Goal: Task Accomplishment & Management: Manage account settings

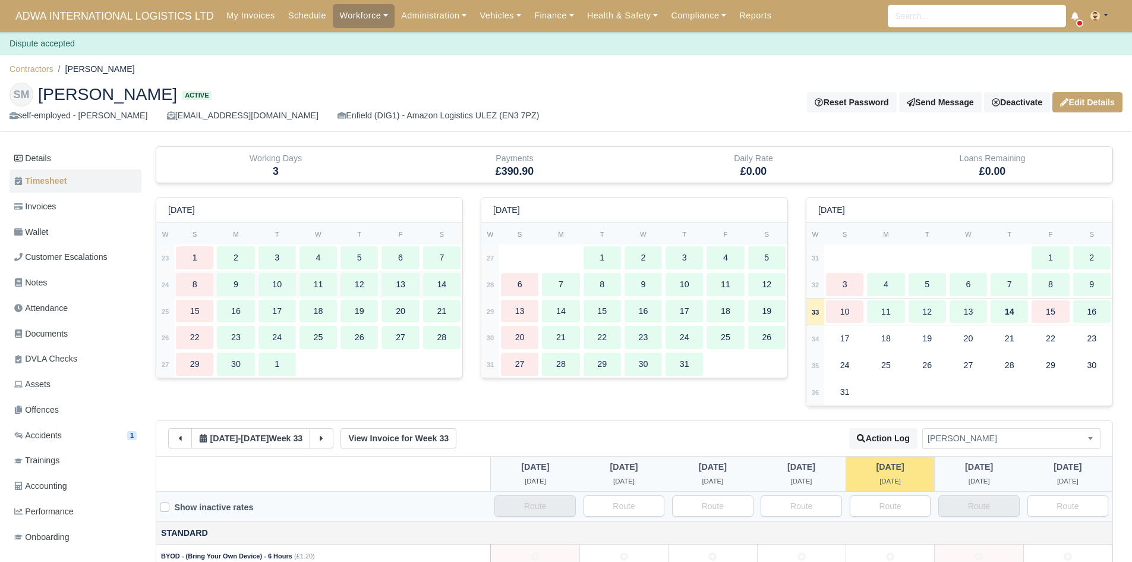
scroll to position [238, 0]
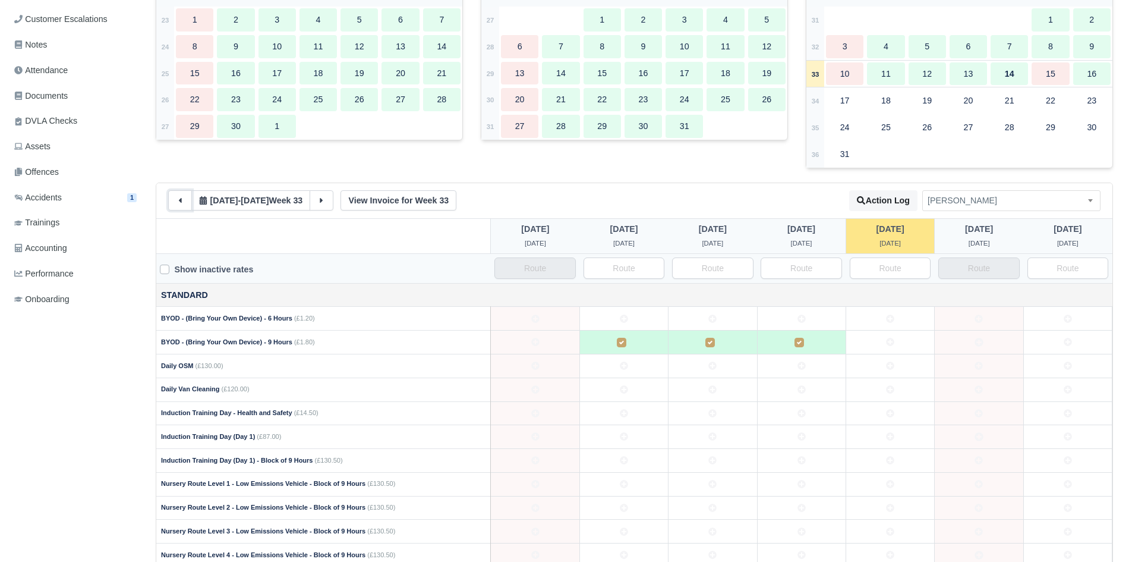
click at [174, 206] on button at bounding box center [180, 200] width 24 height 20
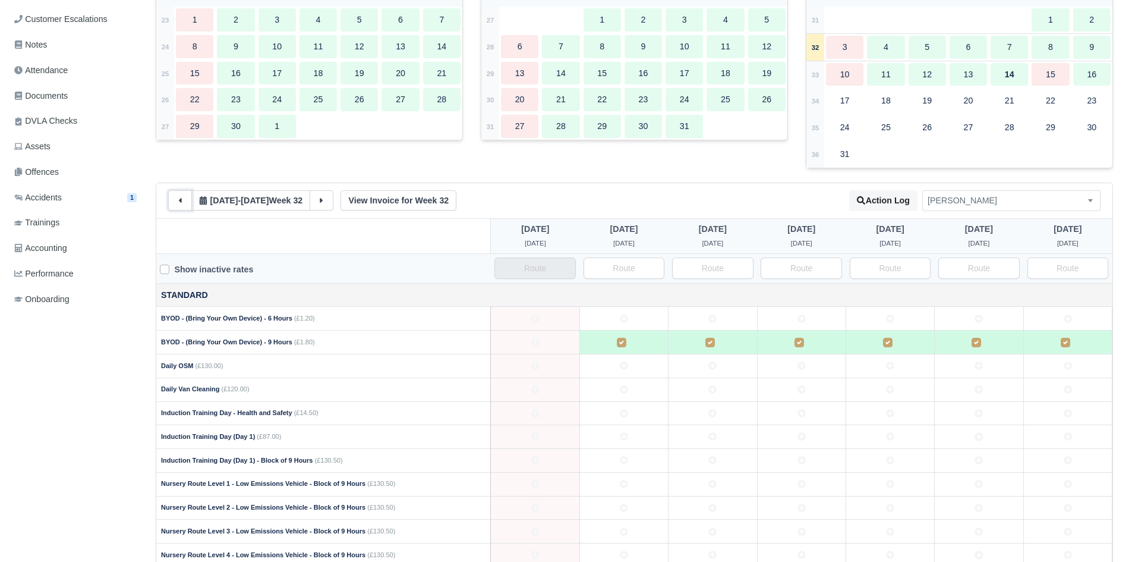
click at [174, 206] on button at bounding box center [180, 200] width 24 height 20
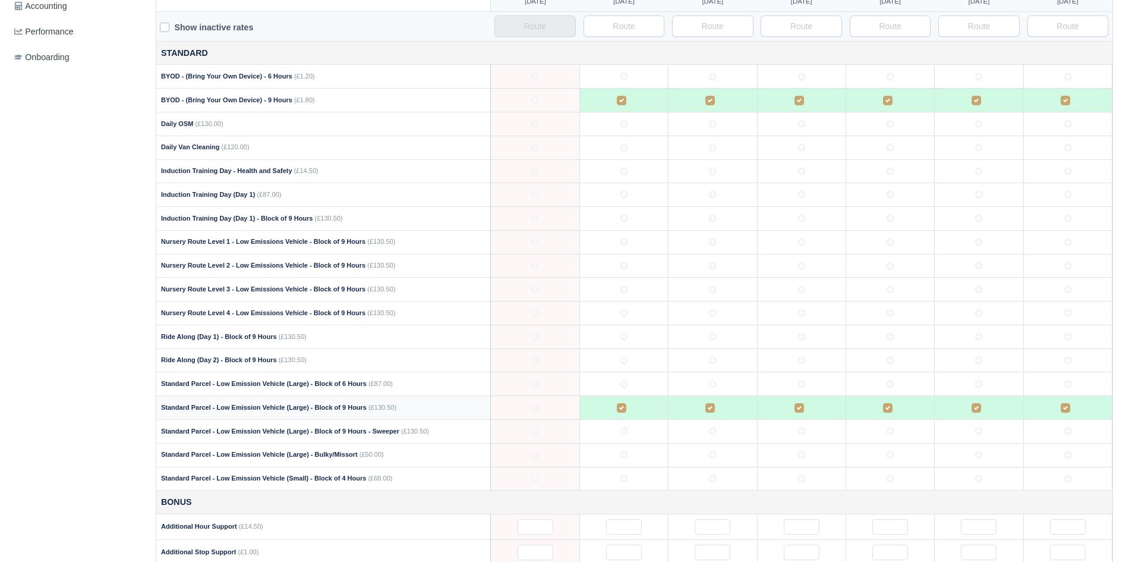
scroll to position [522, 0]
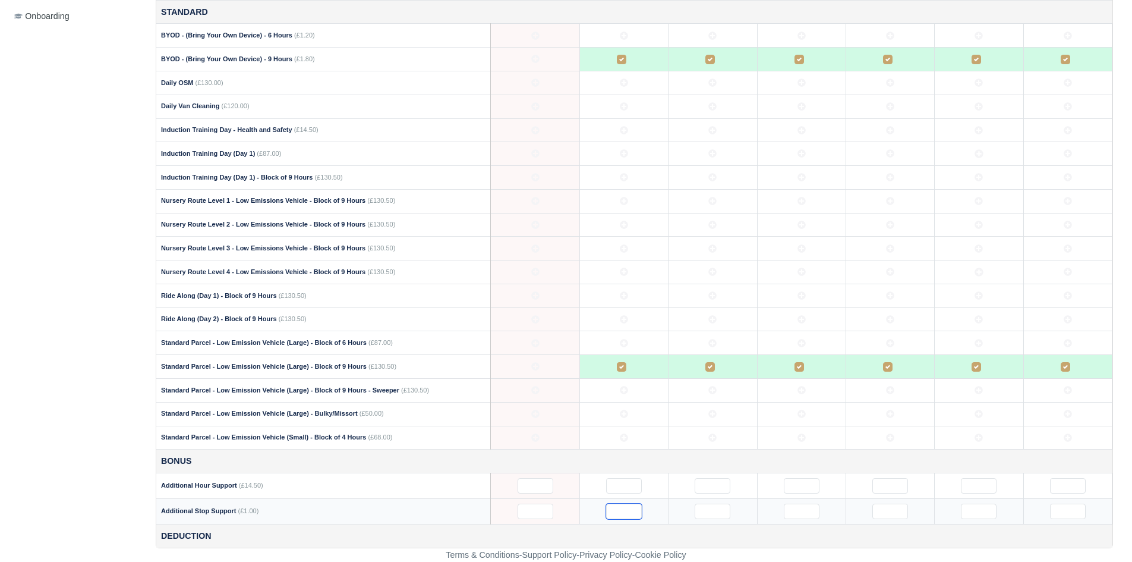
click at [630, 511] on input "text" at bounding box center [624, 511] width 36 height 15
type input "35"
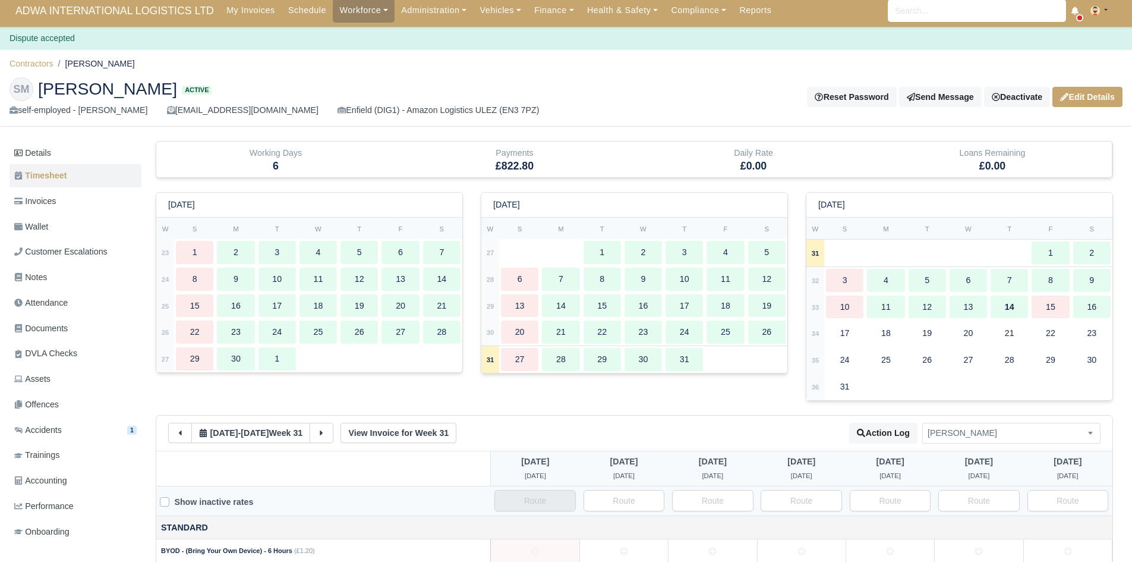
scroll to position [0, 0]
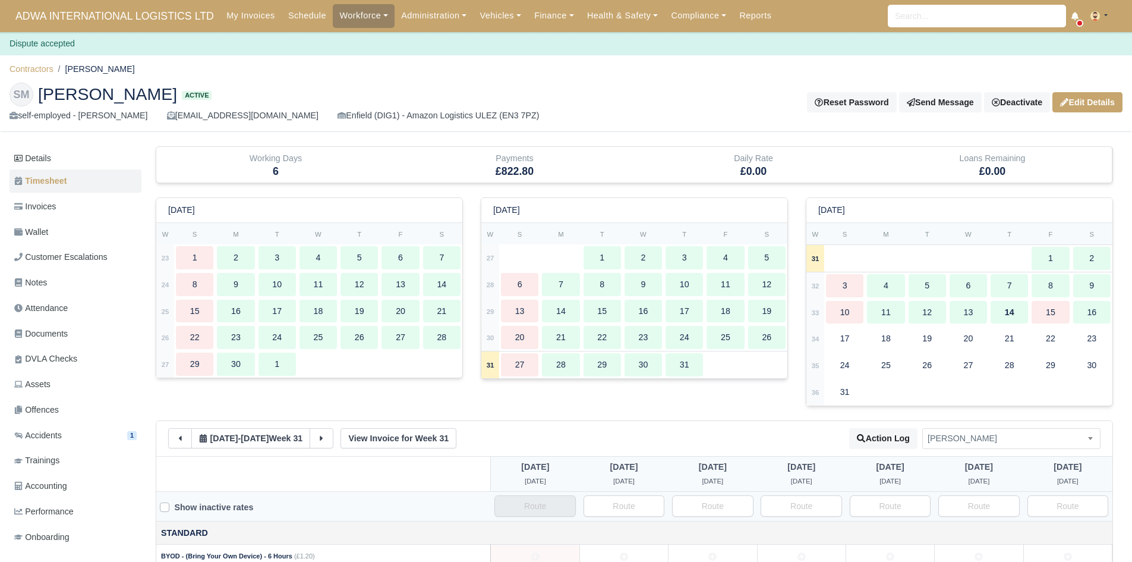
type input "35"
click at [746, 108] on div "Reset Password Send Message Deactivate Available Options Take off schedule Off-…" at bounding box center [849, 102] width 548 height 20
click at [528, 21] on link "Finance" at bounding box center [554, 15] width 53 height 23
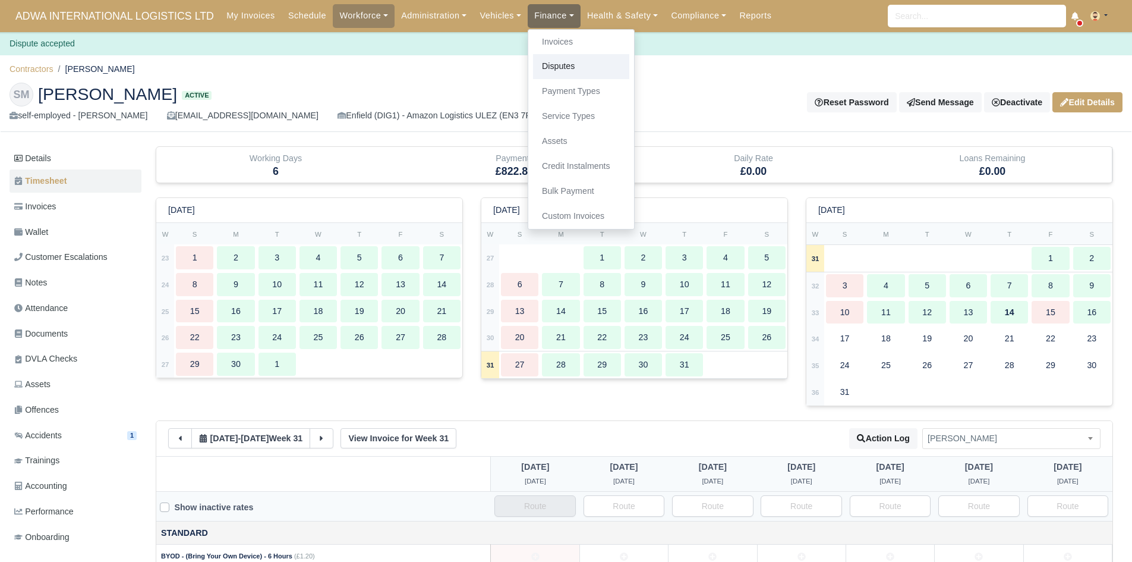
click at [564, 68] on link "Disputes" at bounding box center [581, 66] width 96 height 25
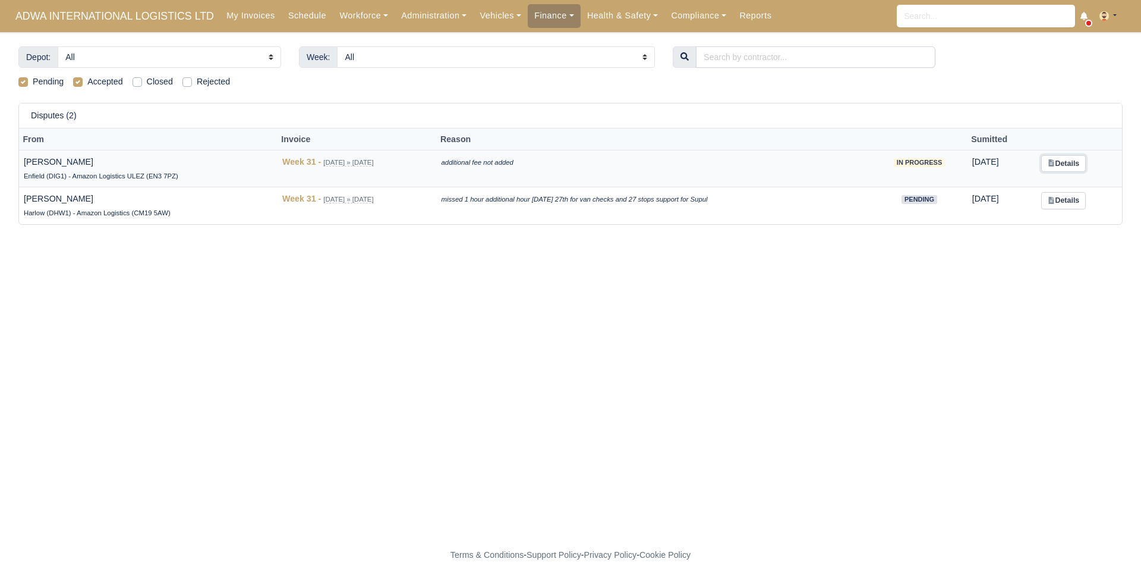
click at [1072, 163] on link "Details" at bounding box center [1064, 163] width 45 height 17
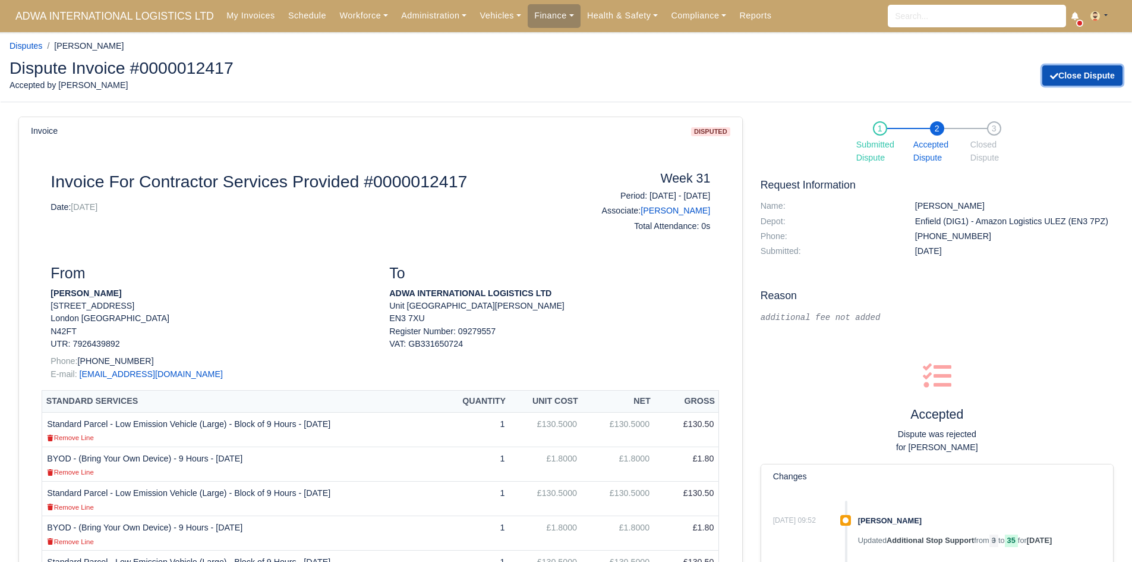
click at [1078, 81] on button "Close Dispute" at bounding box center [1083, 75] width 80 height 20
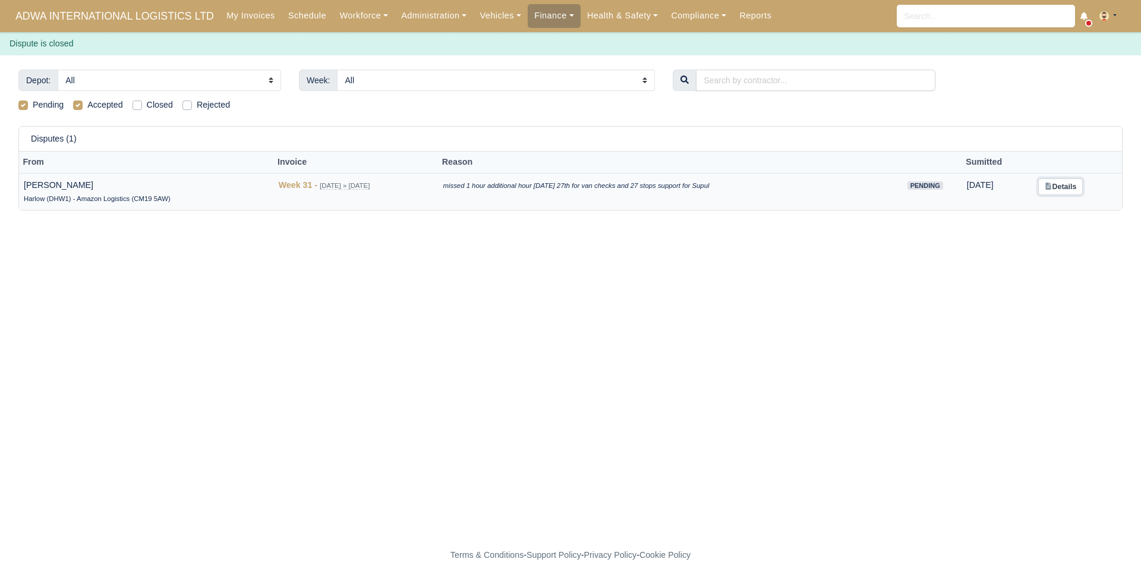
click at [1080, 190] on link "Details" at bounding box center [1061, 186] width 45 height 17
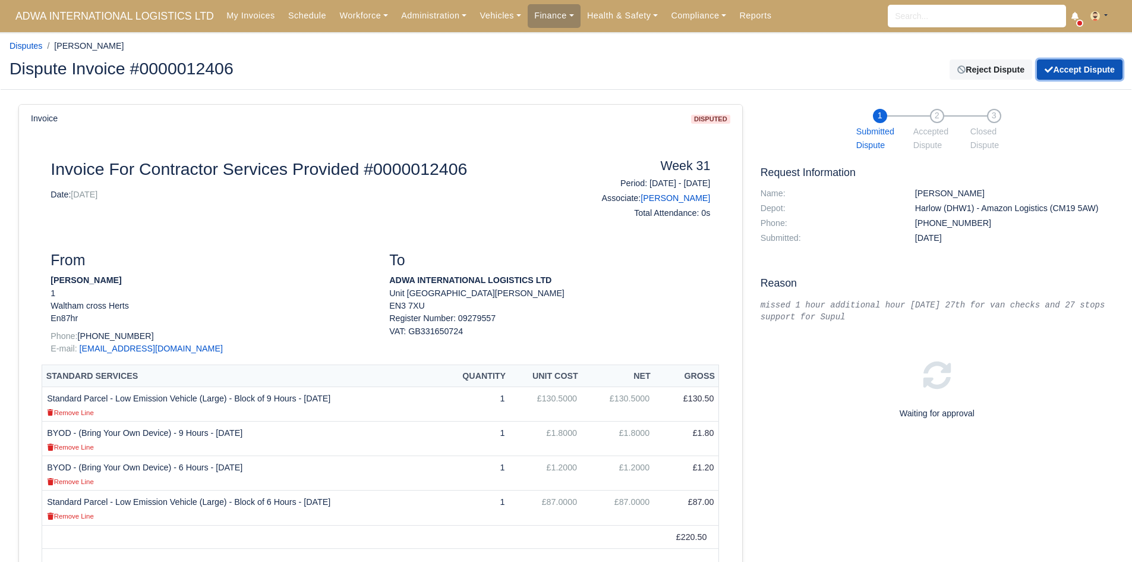
click at [1069, 72] on button "Accept Dispute" at bounding box center [1080, 69] width 86 height 20
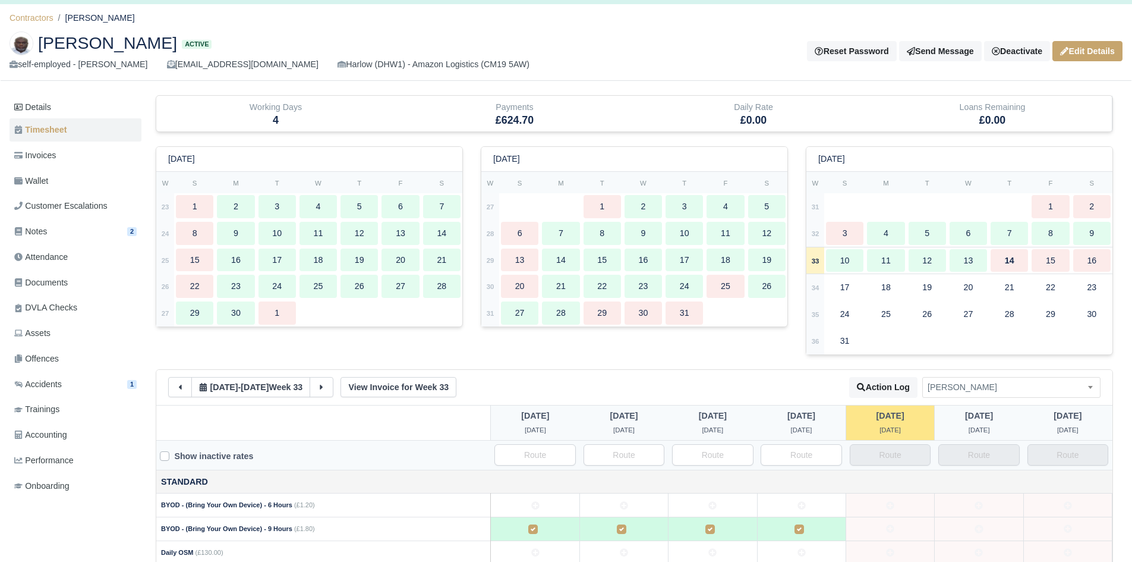
scroll to position [119, 0]
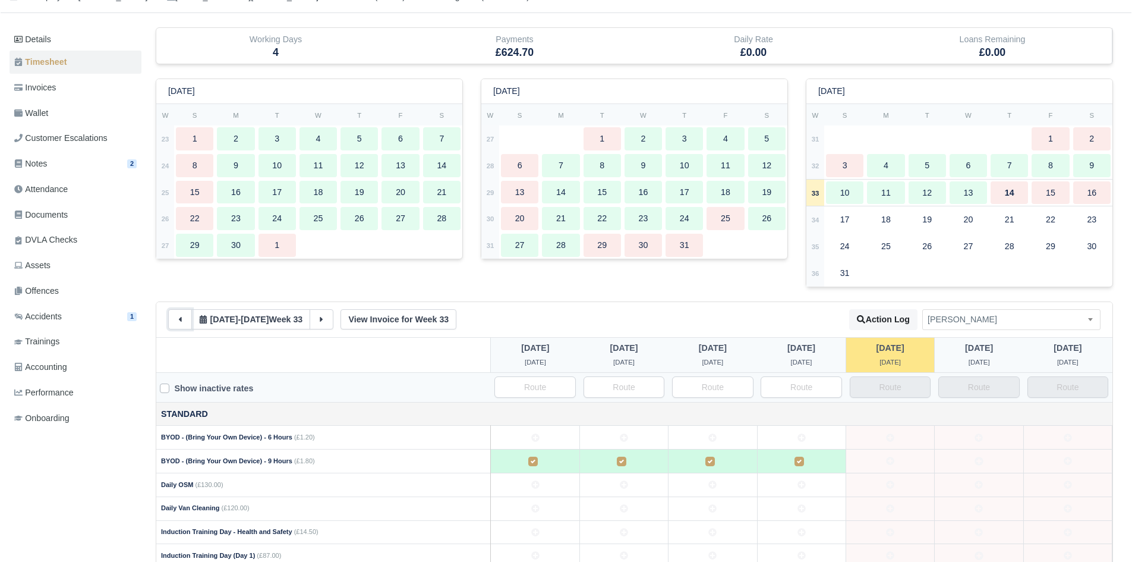
click at [179, 312] on button at bounding box center [180, 319] width 24 height 20
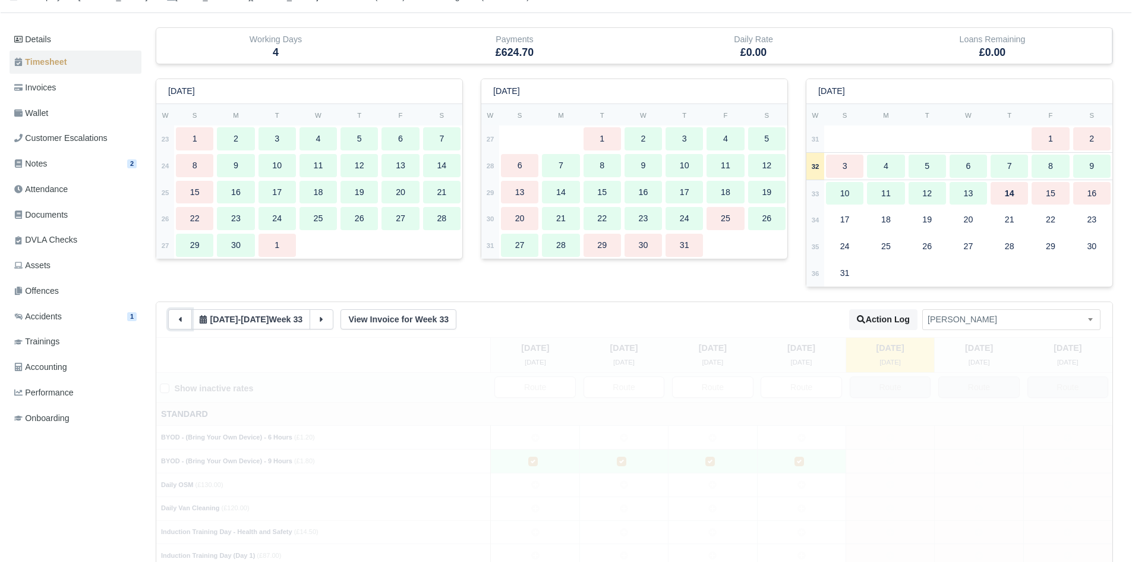
type input "1"
type input "2"
type input "3"
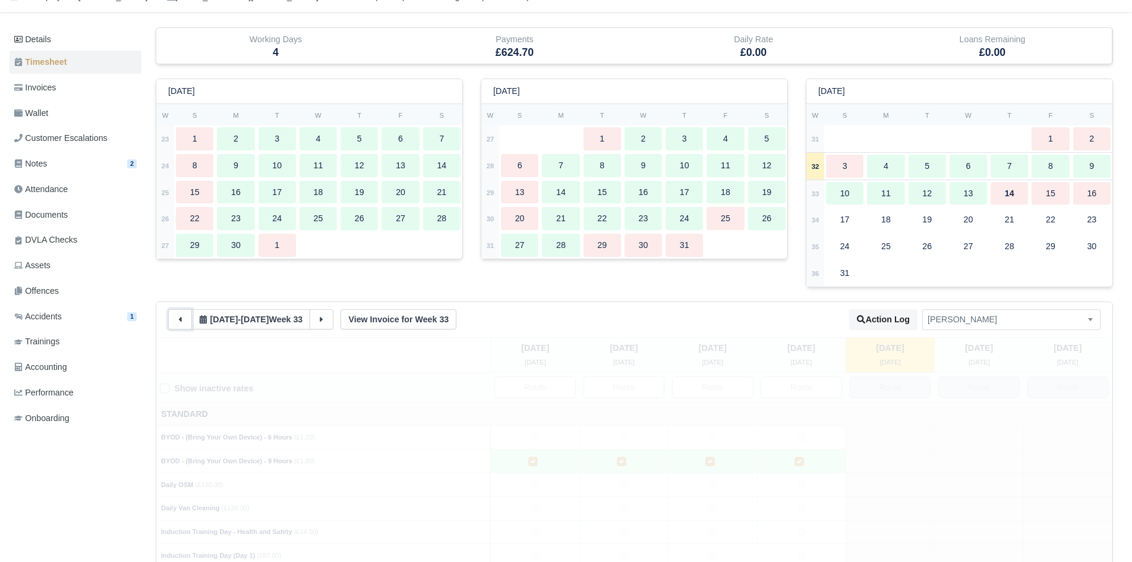
type input "1"
type input "31"
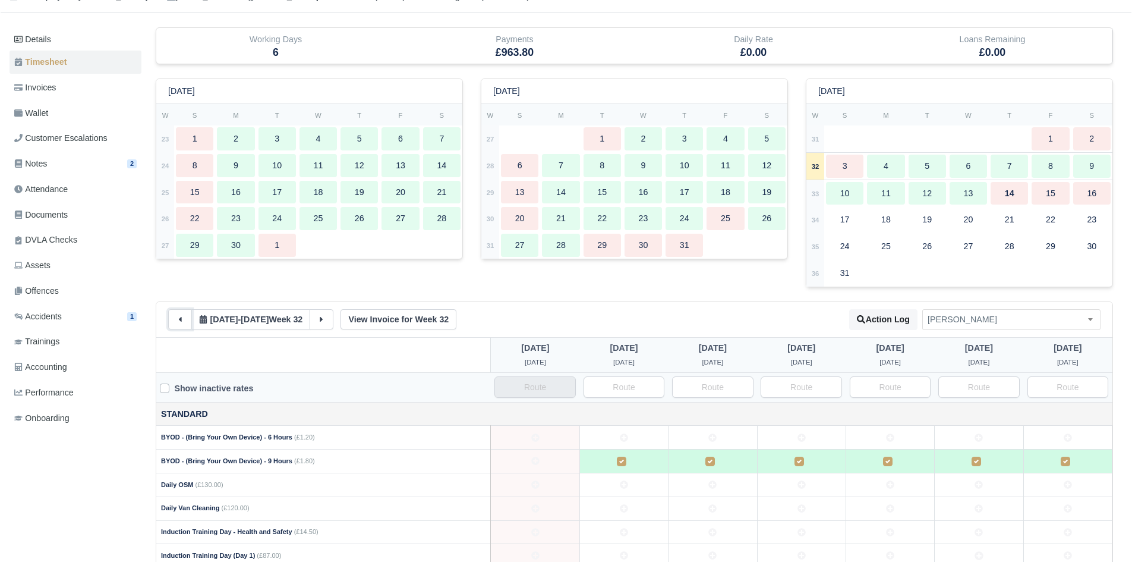
click at [178, 314] on button at bounding box center [180, 319] width 24 height 20
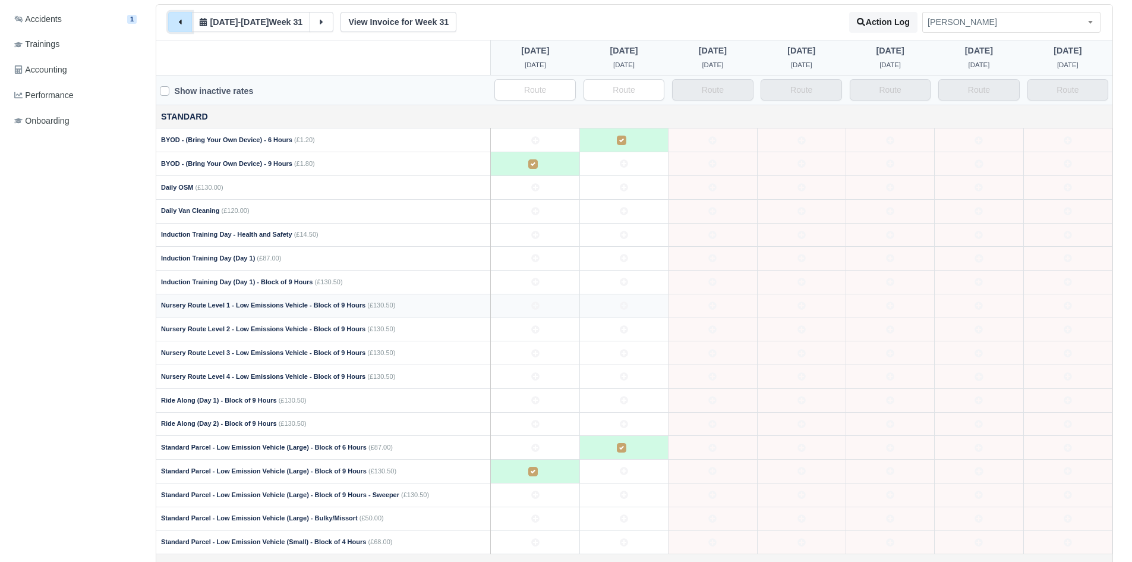
scroll to position [522, 0]
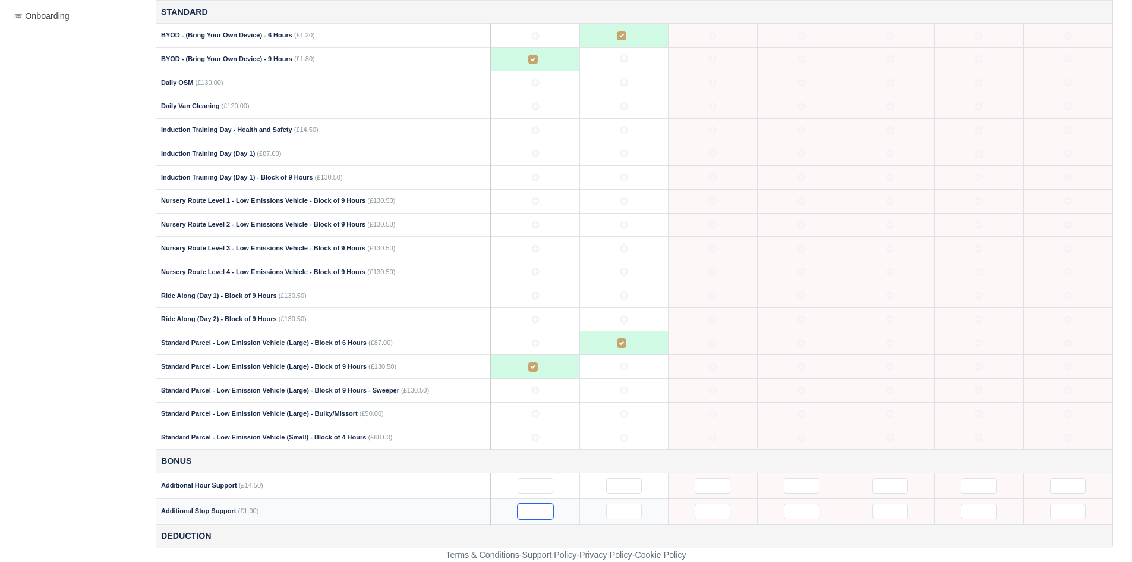
click at [523, 515] on input "text" at bounding box center [536, 511] width 36 height 15
type input "1"
click at [542, 493] on input "text" at bounding box center [536, 485] width 36 height 15
drag, startPoint x: 538, startPoint y: 506, endPoint x: 530, endPoint y: 509, distance: 8.3
click at [530, 509] on input "1" at bounding box center [536, 511] width 36 height 15
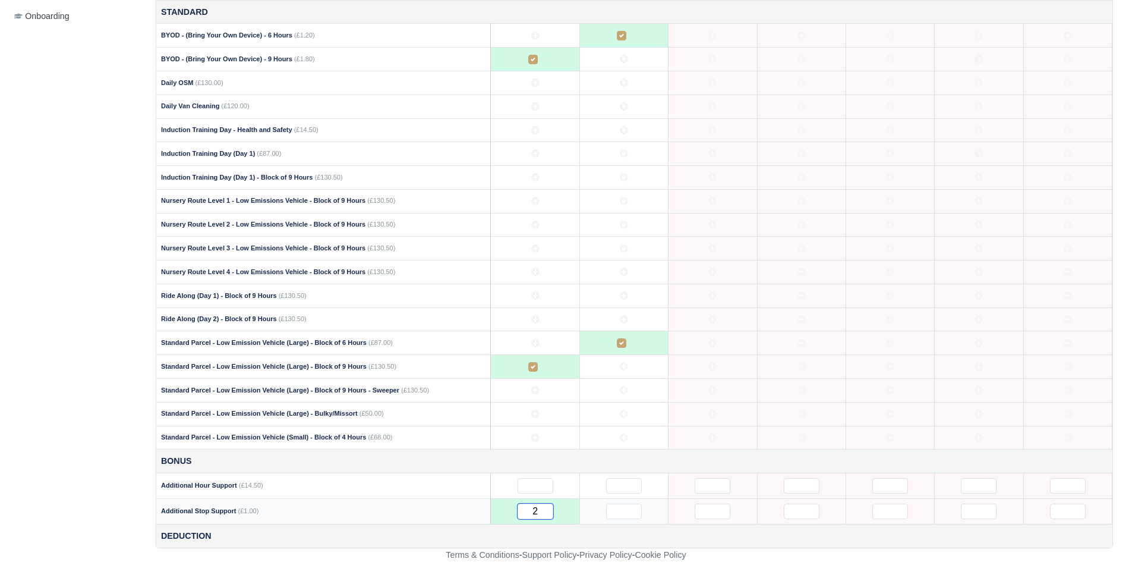
type input "27"
click at [537, 489] on input "text" at bounding box center [536, 485] width 36 height 15
type input "1"
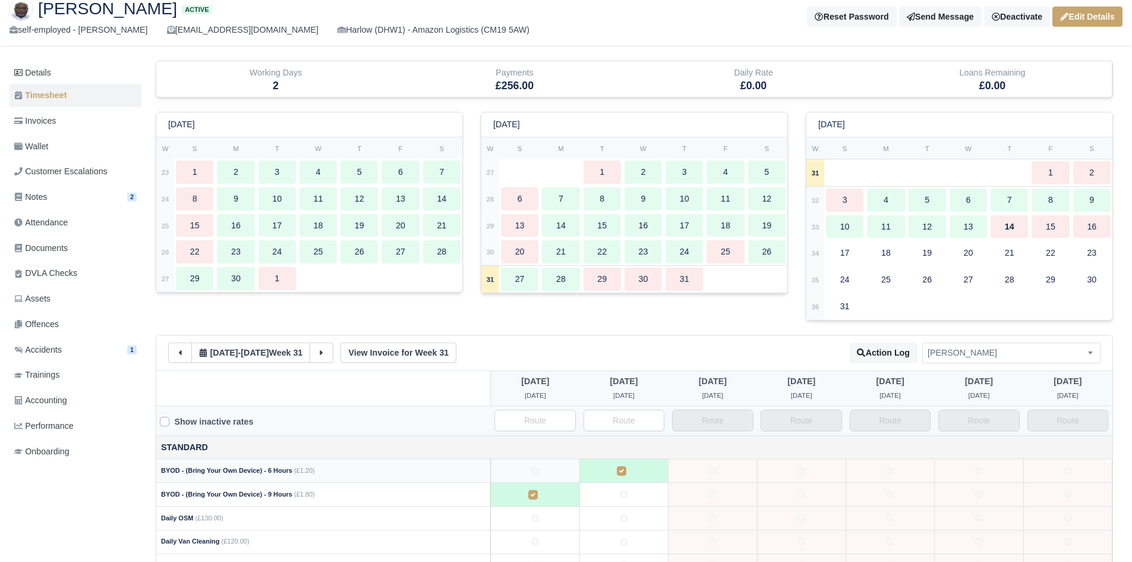
scroll to position [0, 0]
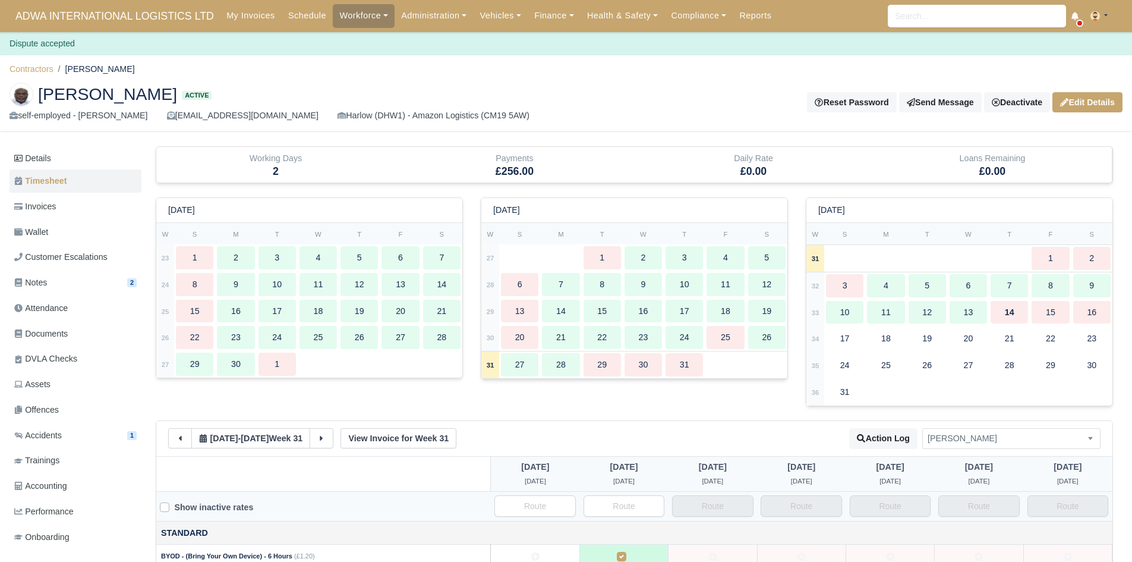
click at [664, 98] on div "Reset Password Send Message Deactivate Available Options Take off schedule Off-…" at bounding box center [849, 102] width 548 height 20
click at [530, 12] on link "Finance" at bounding box center [554, 15] width 53 height 23
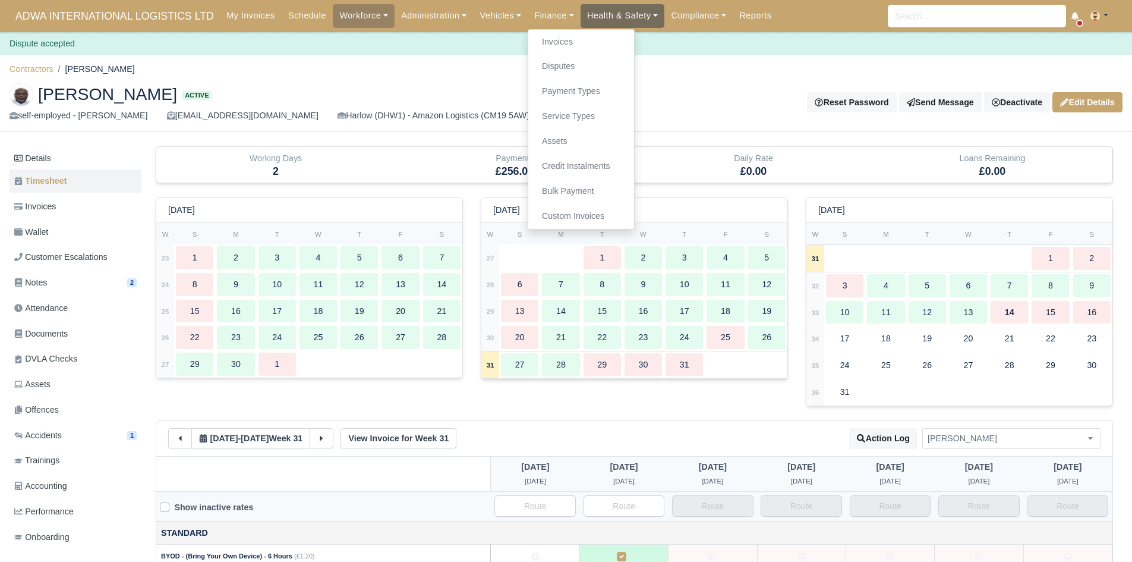
click at [597, 7] on link "Health & Safety" at bounding box center [623, 15] width 84 height 23
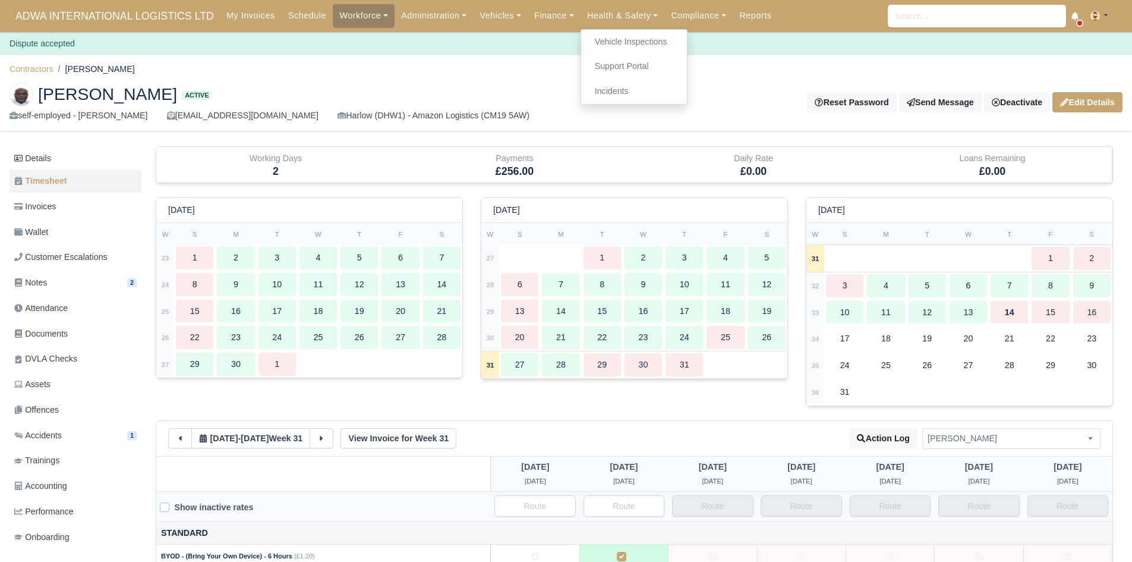
click at [687, 61] on ol "Contractors Olutayo Oluyomi Olubajo" at bounding box center [566, 69] width 1113 height 18
click at [528, 9] on link "Finance" at bounding box center [554, 15] width 53 height 23
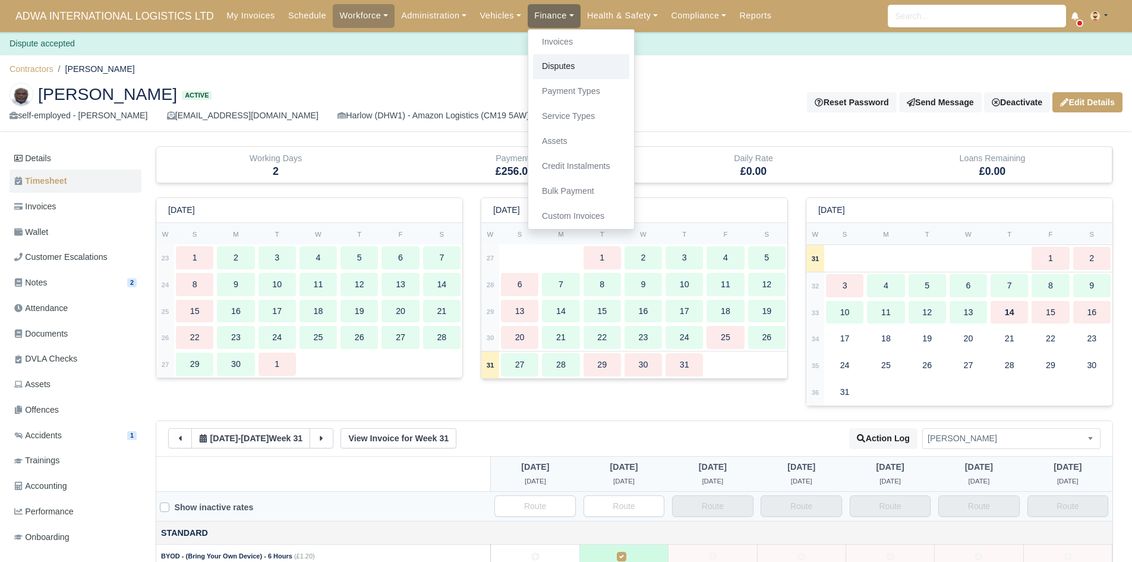
click at [553, 58] on link "Disputes" at bounding box center [581, 66] width 96 height 25
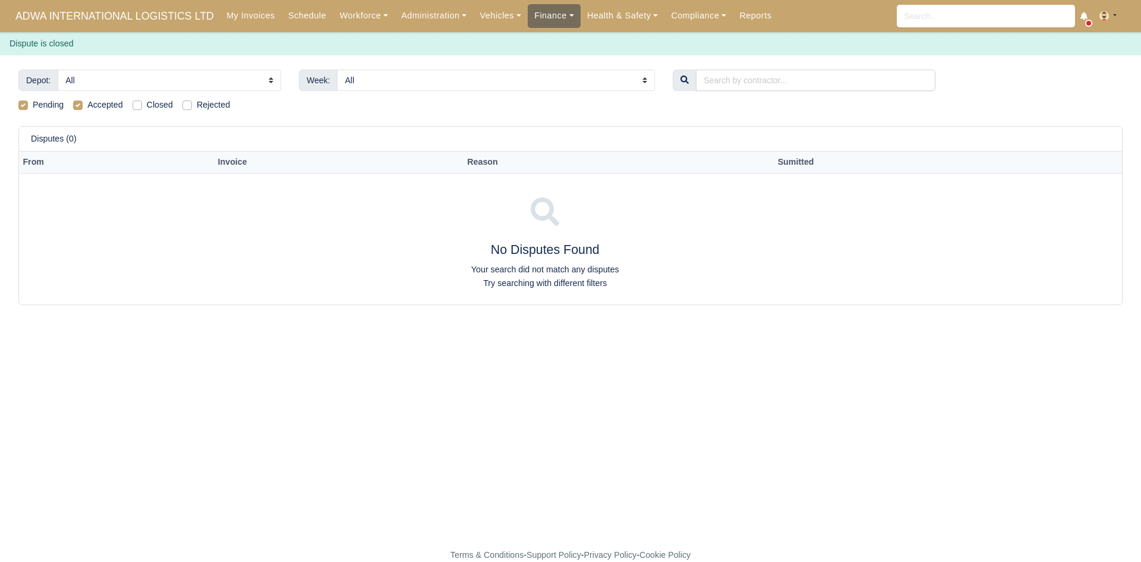
click at [544, 17] on link "Finance" at bounding box center [554, 15] width 53 height 23
click at [546, 37] on link "Invoices" at bounding box center [581, 42] width 96 height 25
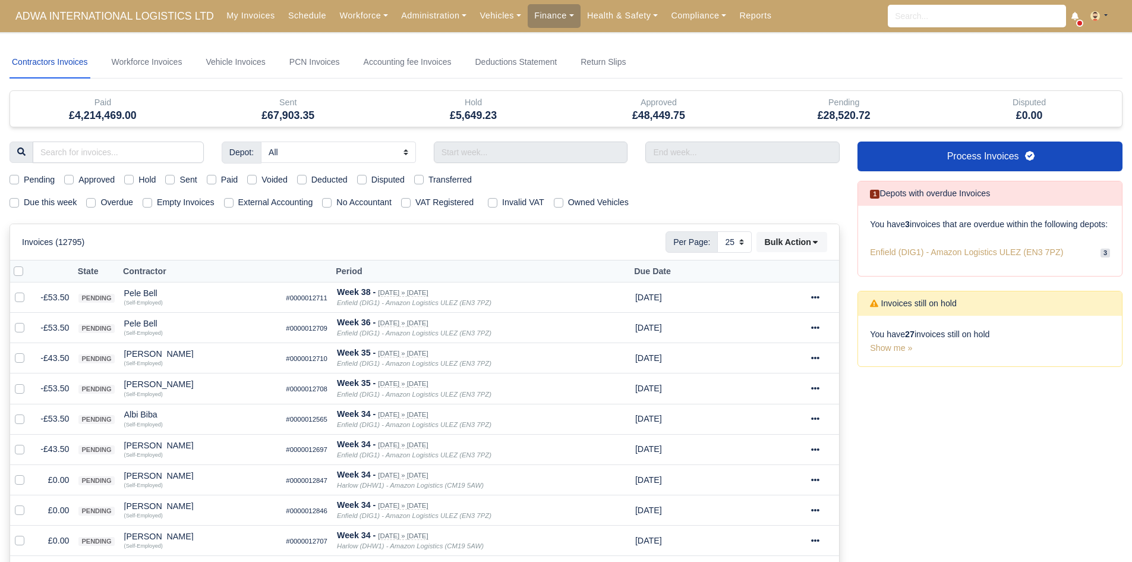
select select "25"
click at [43, 202] on label "Due this week" at bounding box center [50, 203] width 53 height 14
click at [19, 202] on input "Due this week" at bounding box center [15, 201] width 10 height 10
checkbox input "true"
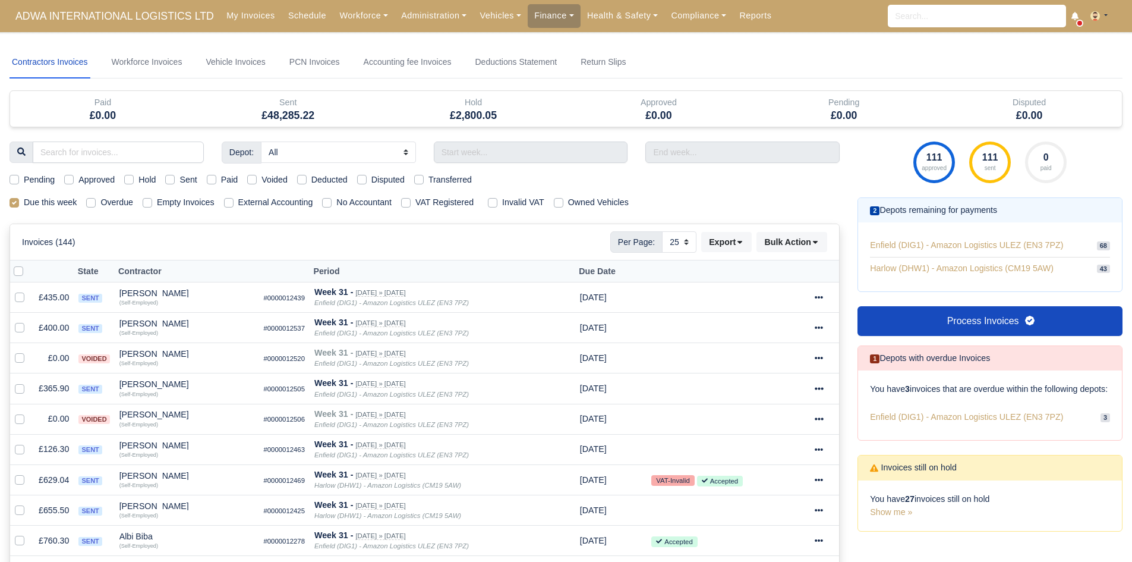
click at [40, 185] on label "Pending" at bounding box center [39, 180] width 31 height 14
click at [19, 183] on input "Pending" at bounding box center [15, 178] width 10 height 10
checkbox input "true"
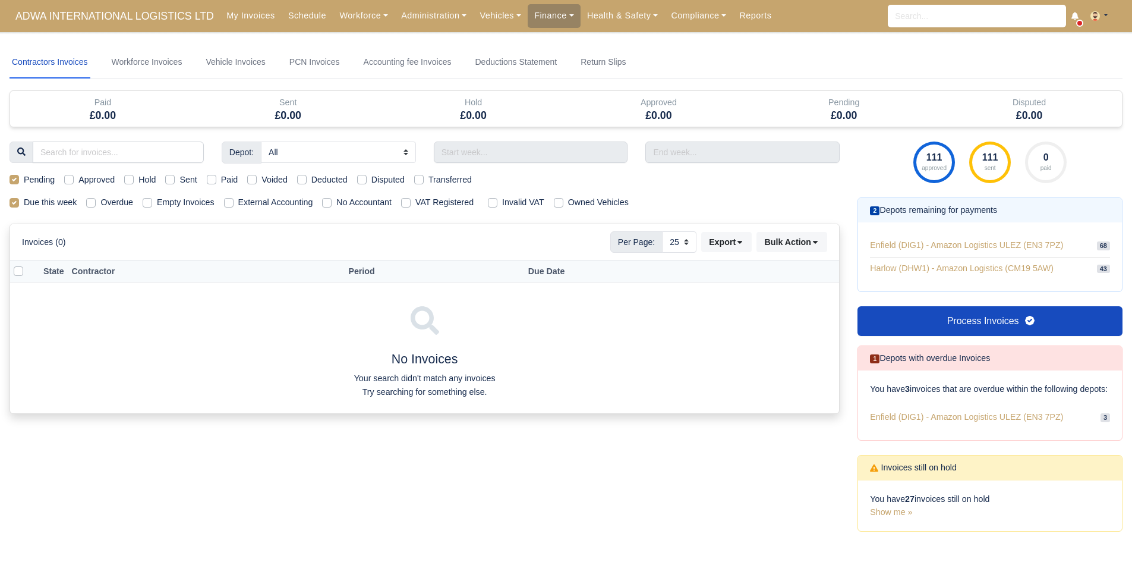
click at [42, 179] on label "Pending" at bounding box center [39, 180] width 31 height 14
click at [19, 179] on input "Pending" at bounding box center [15, 178] width 10 height 10
checkbox input "false"
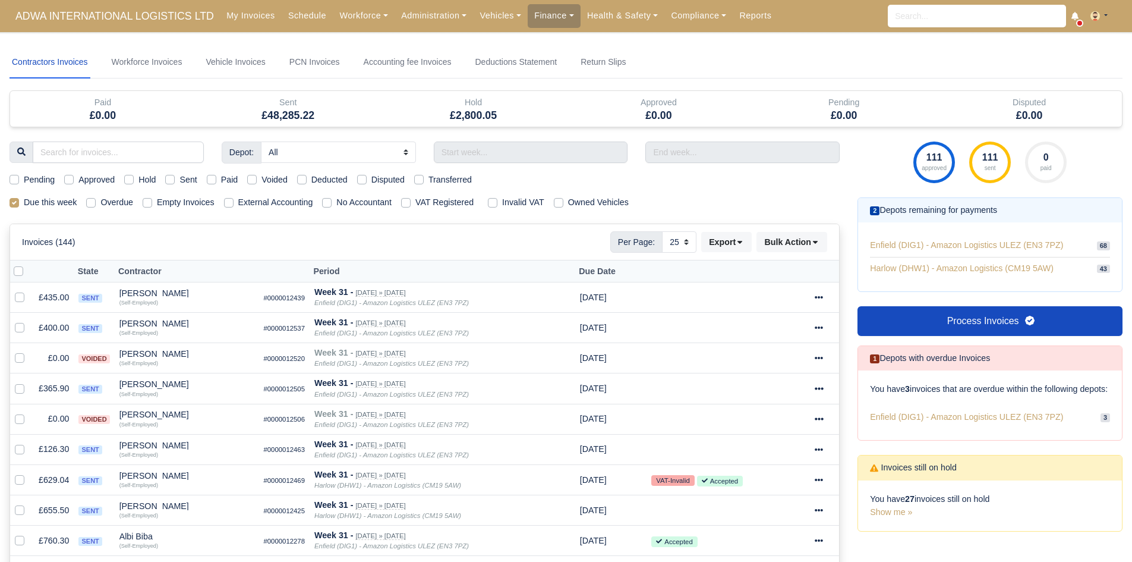
click at [97, 181] on label "Approved" at bounding box center [96, 180] width 36 height 14
click at [74, 181] on input "Approved" at bounding box center [69, 178] width 10 height 10
checkbox input "true"
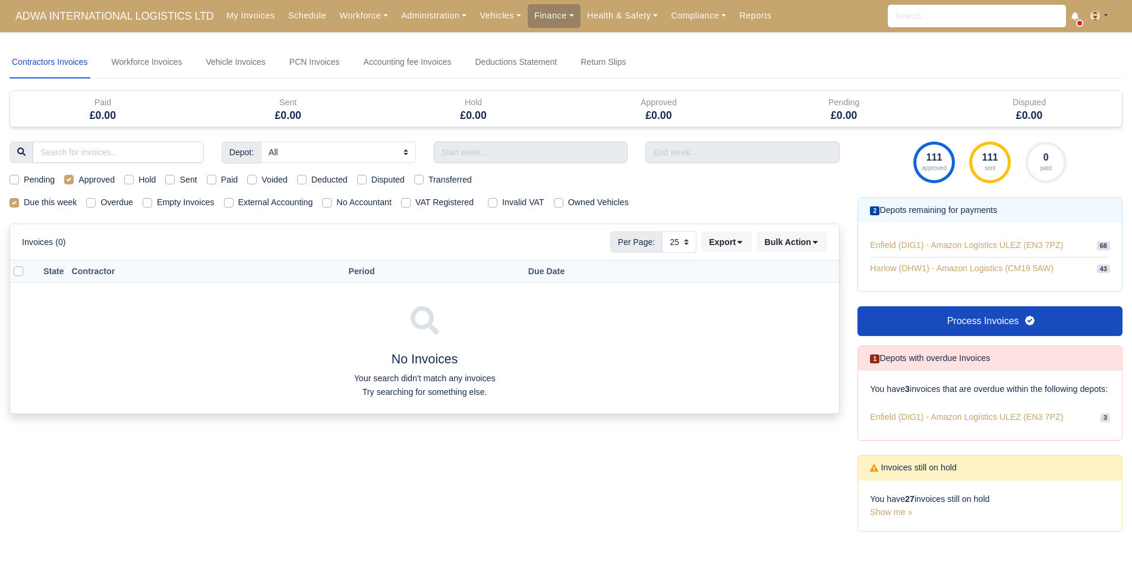
click at [97, 181] on label "Approved" at bounding box center [96, 180] width 36 height 14
click at [74, 181] on input "Approved" at bounding box center [69, 178] width 10 height 10
checkbox input "false"
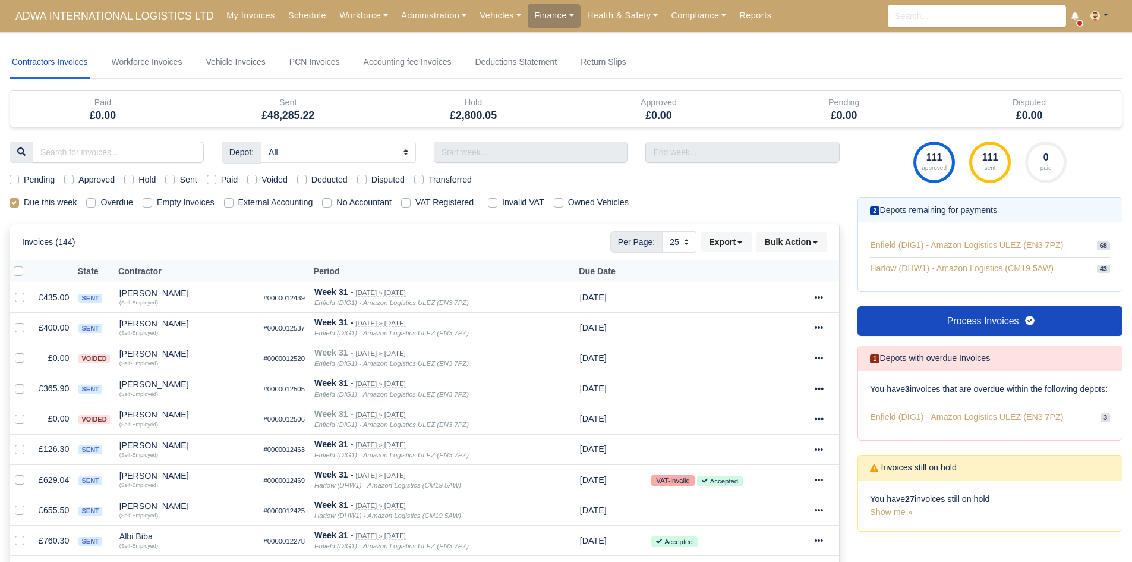
click at [137, 182] on div "Hold" at bounding box center [140, 180] width 32 height 14
click at [143, 178] on label "Hold" at bounding box center [147, 180] width 17 height 14
click at [134, 178] on input "Hold" at bounding box center [129, 178] width 10 height 10
checkbox input "true"
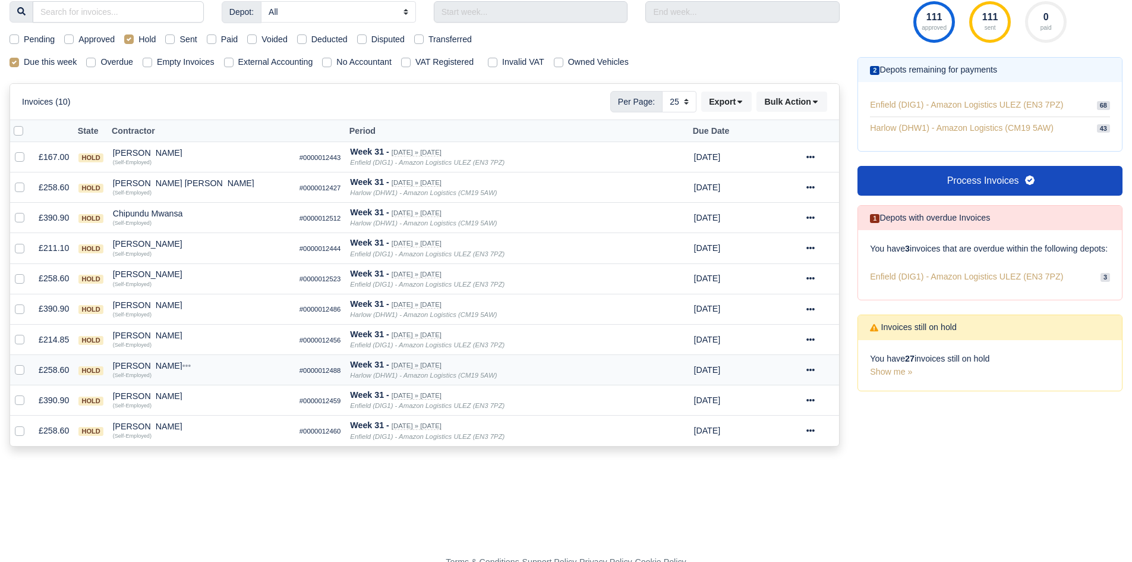
scroll to position [147, 0]
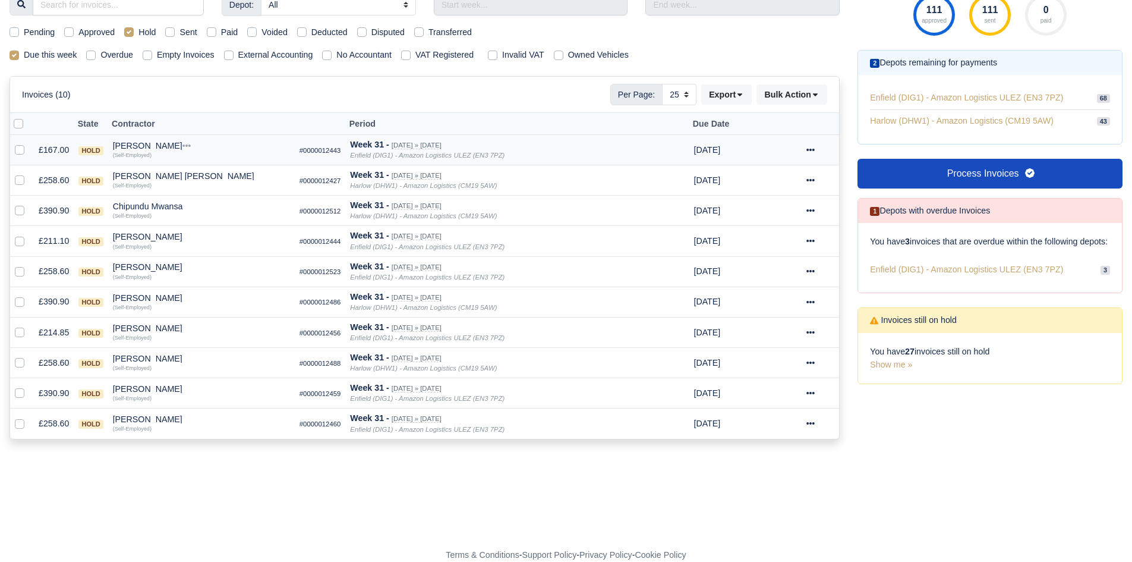
click at [152, 153] on div "(Self-Employed)" at bounding box center [201, 154] width 177 height 8
click at [151, 152] on div "(Self-Employed)" at bounding box center [201, 154] width 177 height 8
click at [147, 146] on div "Bujor Mihael" at bounding box center [201, 145] width 177 height 8
click at [210, 179] on button "Other Invoices" at bounding box center [269, 180] width 176 height 18
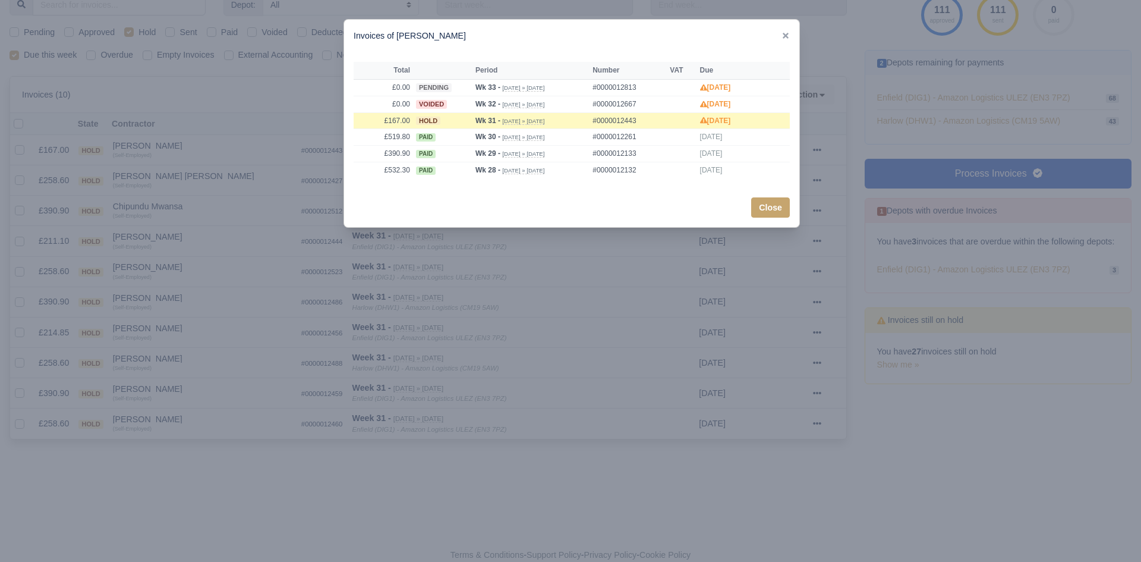
click at [206, 181] on div at bounding box center [570, 281] width 1141 height 562
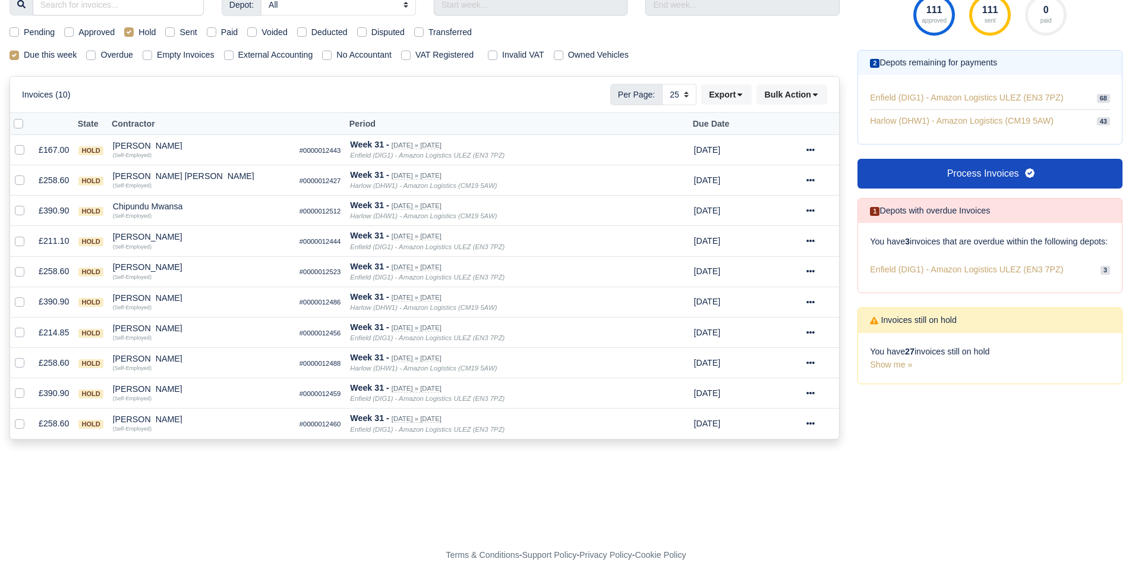
click at [134, 171] on td "Casey Lewis Mansfield Quick Actions Other Invoices Wallet (Self-Employed)" at bounding box center [201, 180] width 187 height 30
click at [142, 175] on div "Casey Lewis Mansfield" at bounding box center [201, 176] width 177 height 8
click at [206, 202] on button "Other Invoices" at bounding box center [269, 210] width 176 height 18
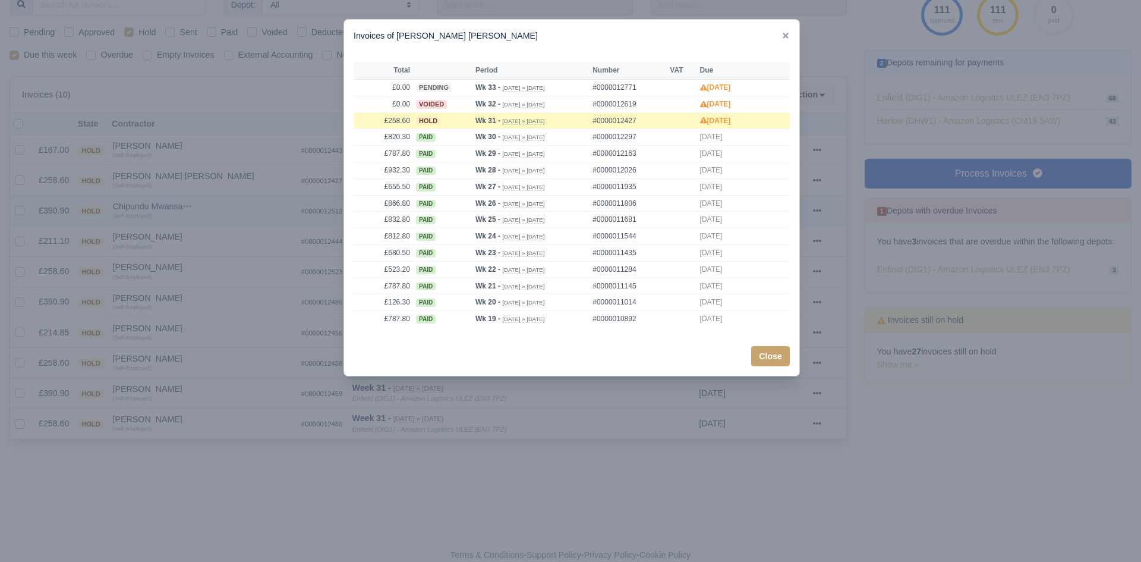
click at [206, 202] on div at bounding box center [570, 281] width 1141 height 562
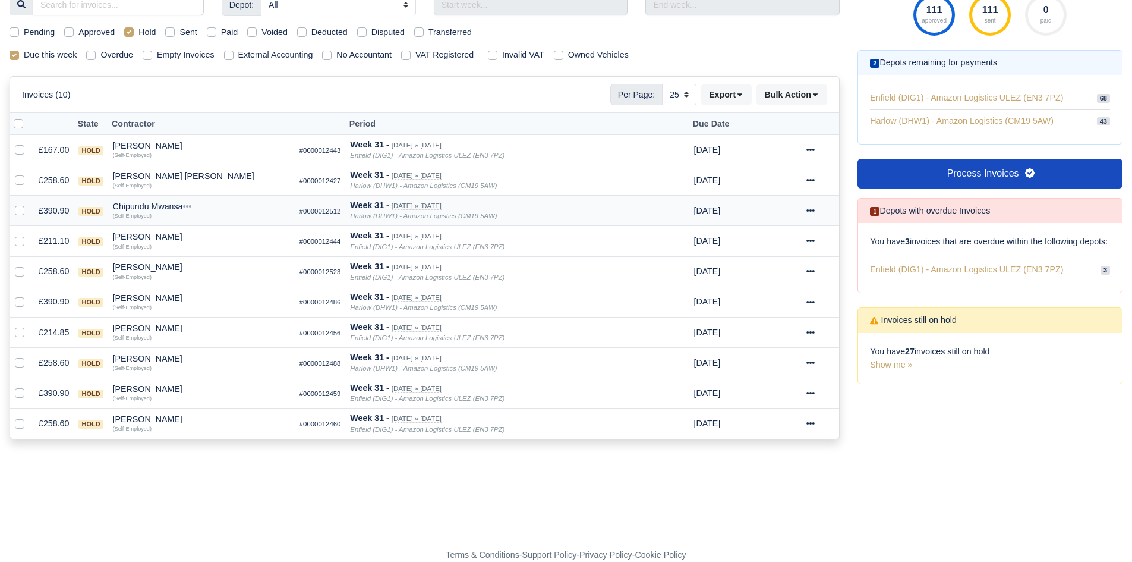
click at [150, 209] on div "Chipundu Mwansa" at bounding box center [201, 206] width 177 height 8
click at [200, 226] on h6 "Quick Actions" at bounding box center [269, 222] width 176 height 18
click at [175, 205] on div "Chipundu Mwansa" at bounding box center [201, 206] width 177 height 8
click at [214, 236] on button "Other Invoices" at bounding box center [269, 240] width 176 height 18
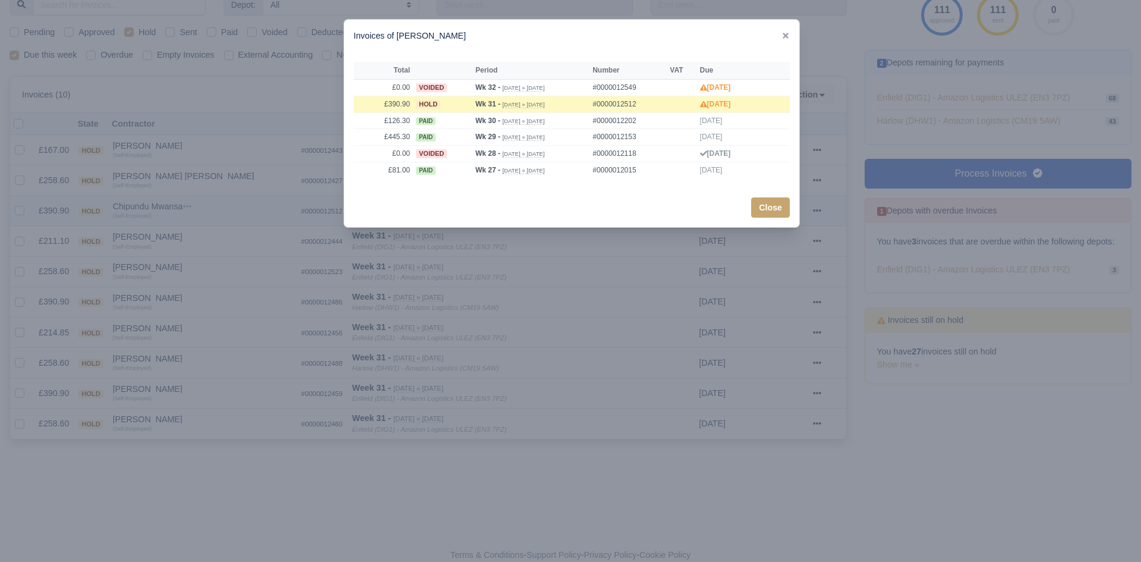
click at [214, 236] on div at bounding box center [570, 281] width 1141 height 562
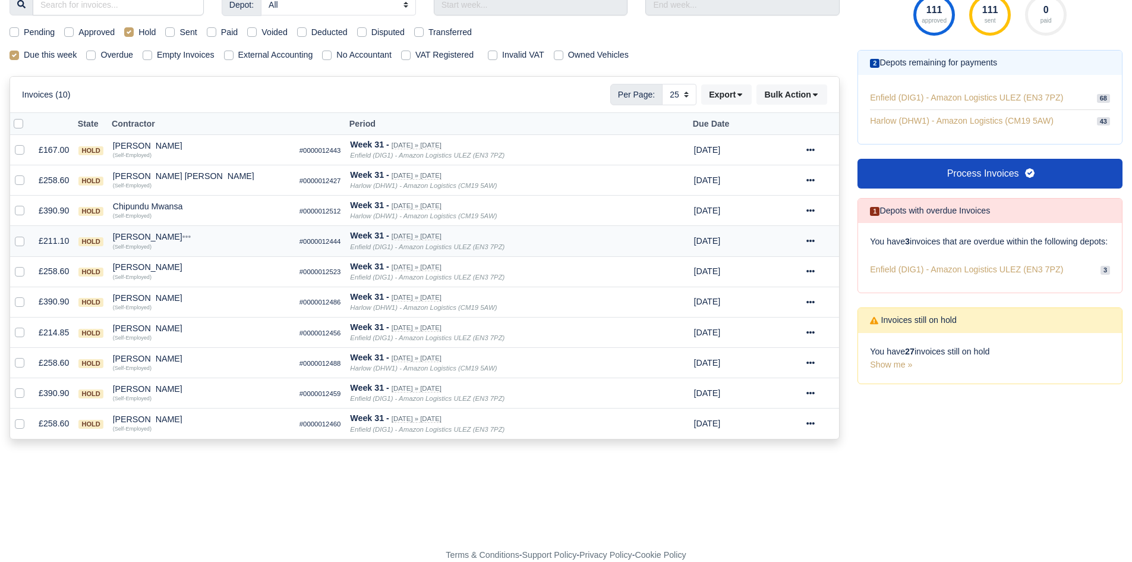
drag, startPoint x: 152, startPoint y: 233, endPoint x: 166, endPoint y: 244, distance: 17.4
click at [152, 234] on div "Cristofor Dudu" at bounding box center [201, 236] width 177 height 8
click at [203, 268] on button "Other Invoices" at bounding box center [269, 271] width 176 height 18
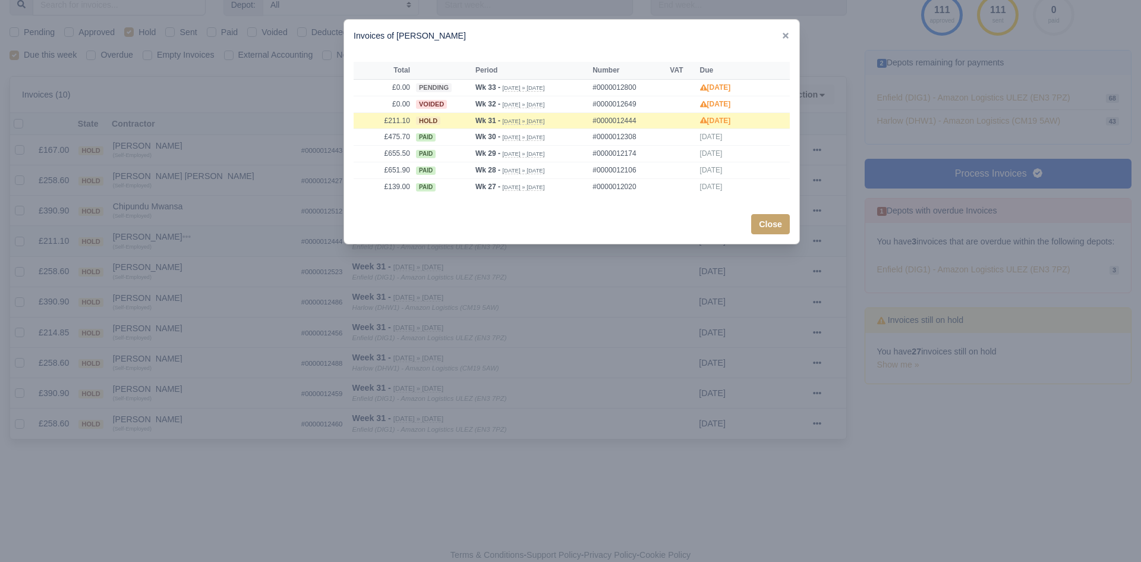
click at [203, 268] on div at bounding box center [570, 281] width 1141 height 562
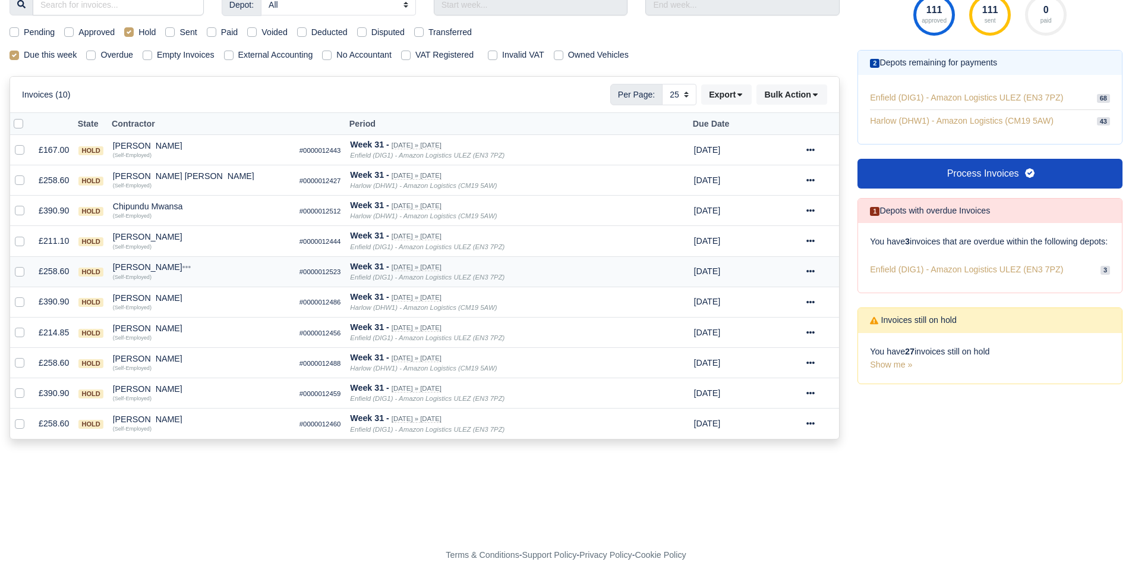
click at [156, 268] on div "Mahdi Shahenda" at bounding box center [201, 267] width 177 height 8
click at [216, 311] on button "Wallet" at bounding box center [269, 319] width 176 height 18
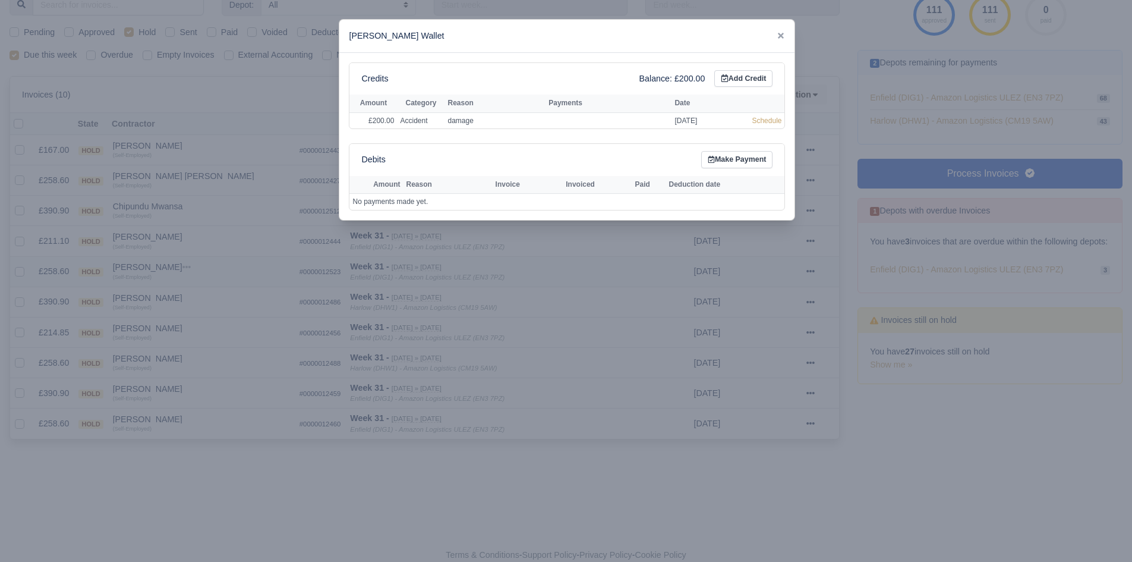
click at [216, 311] on body "ADWA INTERNATIONAL LOGISTICS LTD My Invoices Schedule Workforce Manpower Expiri…" at bounding box center [566, 134] width 1132 height 562
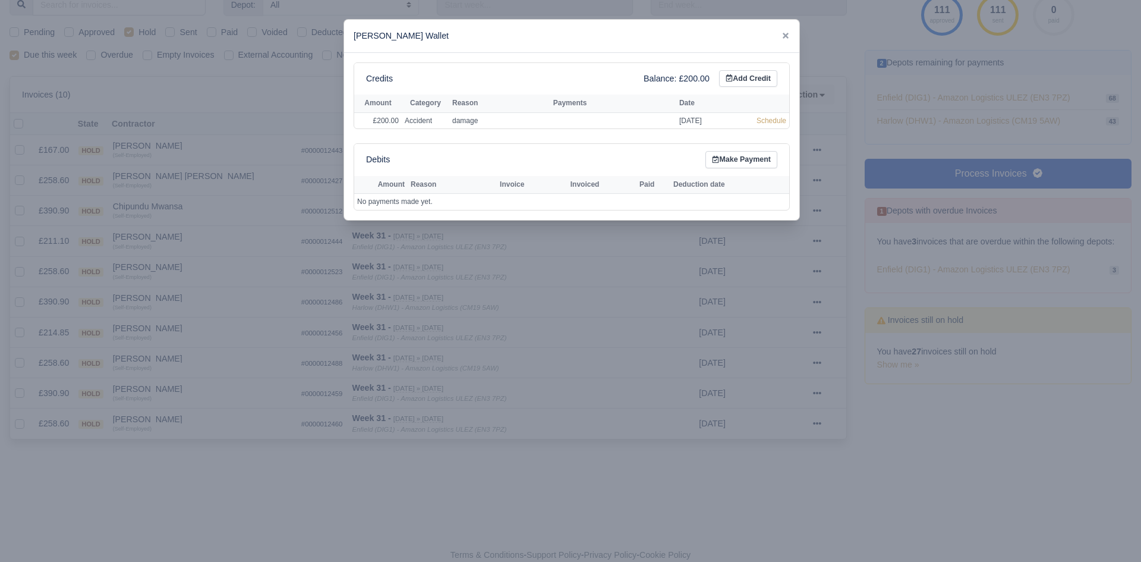
click at [226, 285] on div at bounding box center [570, 281] width 1141 height 562
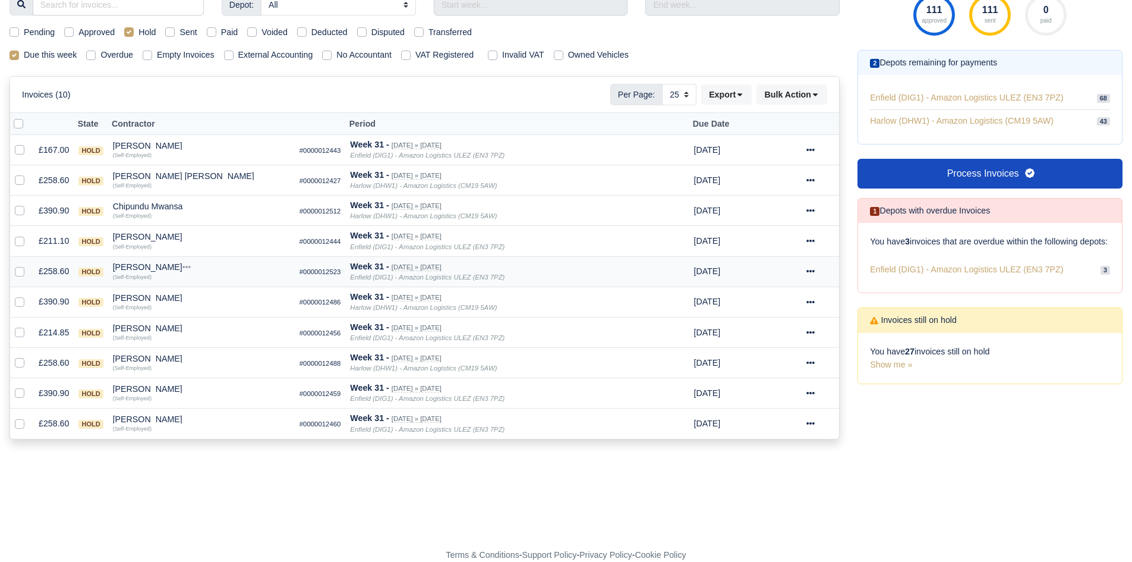
click at [155, 264] on div "Mahdi Shahenda" at bounding box center [201, 267] width 177 height 8
click at [209, 294] on button "Other Invoices" at bounding box center [269, 301] width 176 height 18
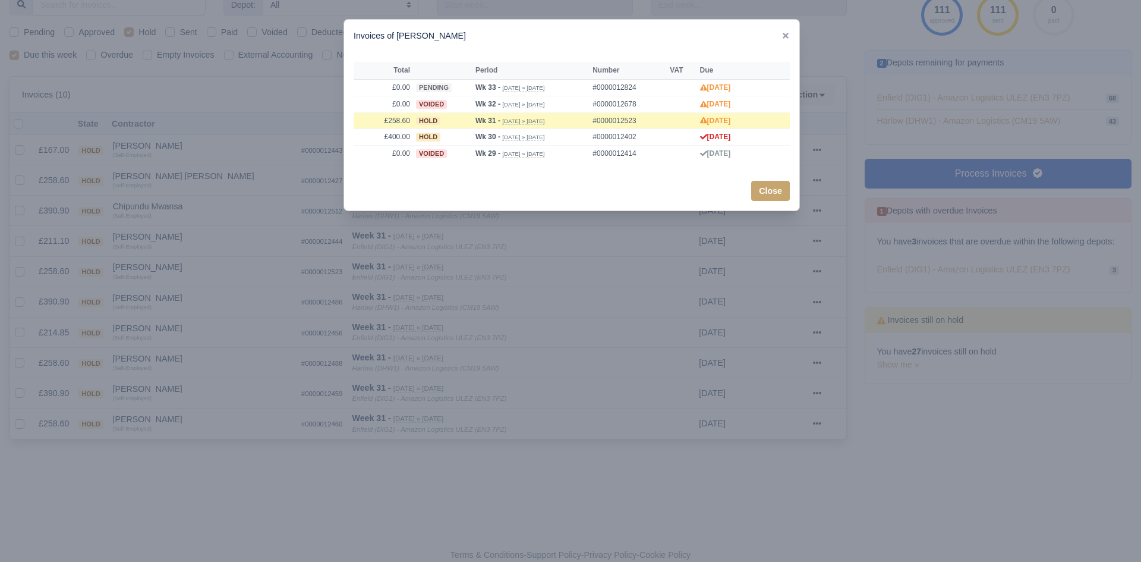
click at [205, 292] on div at bounding box center [570, 281] width 1141 height 562
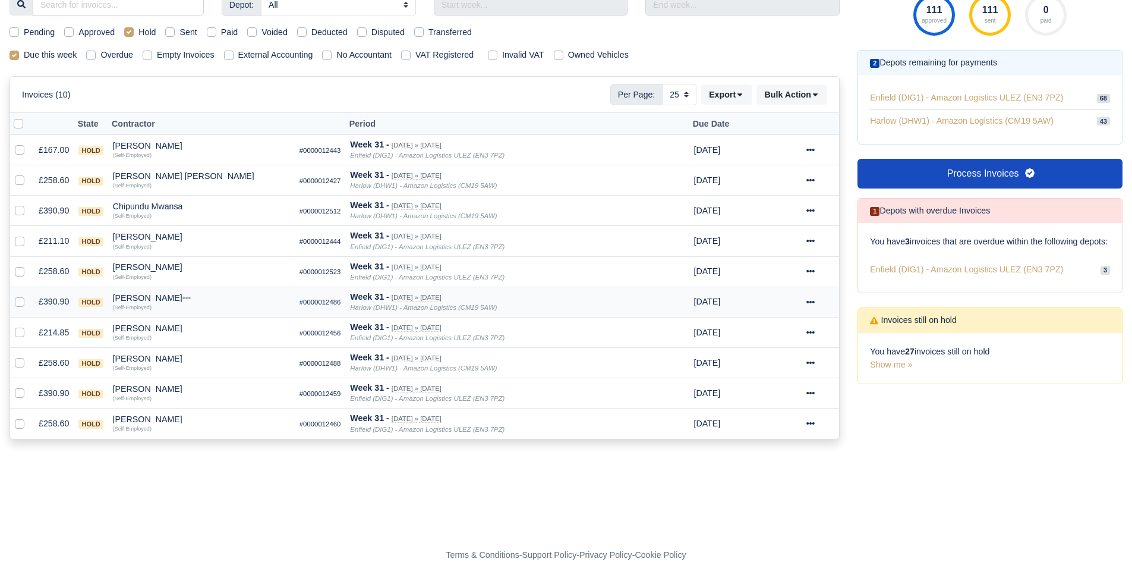
click at [156, 293] on td "Mhretab Welday Quick Actions Other Invoices Wallet (Self-Employed)" at bounding box center [201, 302] width 187 height 30
click at [156, 296] on div "Mhretab Welday" at bounding box center [201, 298] width 177 height 8
click at [211, 325] on button "Other Invoices" at bounding box center [269, 331] width 176 height 18
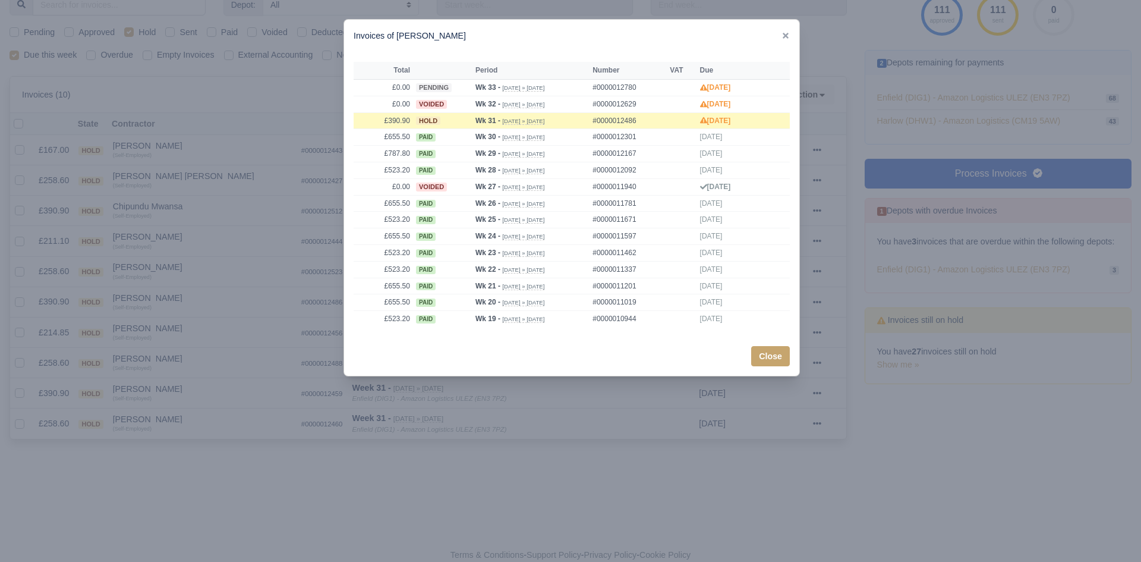
click at [148, 312] on div at bounding box center [570, 281] width 1141 height 562
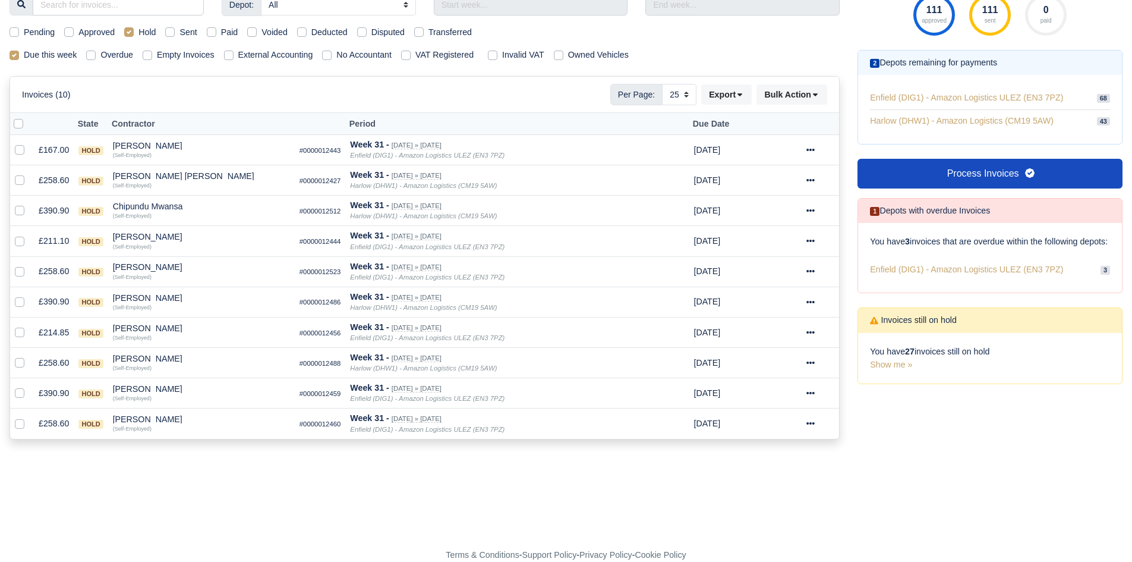
click at [151, 326] on div "Omar Saber Abdukarim" at bounding box center [201, 328] width 177 height 8
click at [210, 358] on button "Other Invoices" at bounding box center [269, 362] width 176 height 18
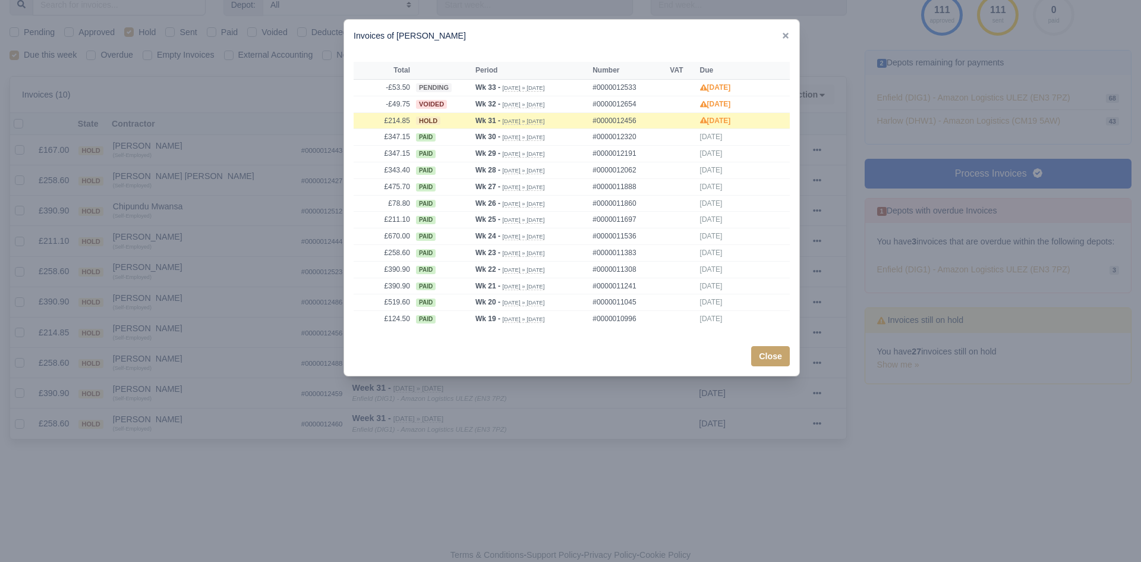
click at [170, 347] on div at bounding box center [570, 281] width 1141 height 562
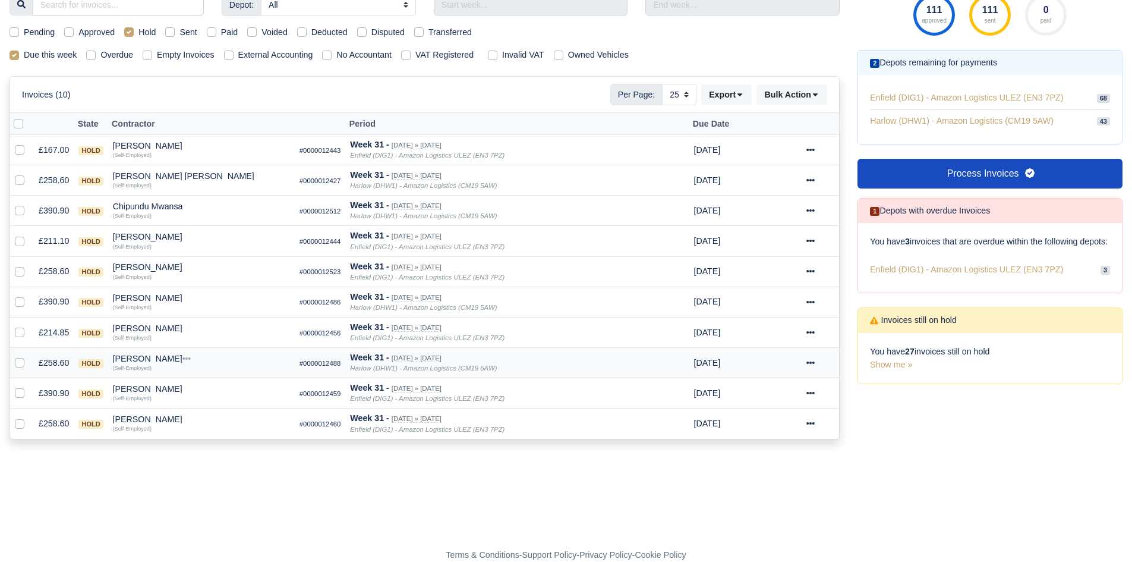
click at [159, 359] on div "Robert Bradshaw" at bounding box center [201, 358] width 177 height 8
click at [216, 395] on button "Other Invoices" at bounding box center [269, 392] width 176 height 18
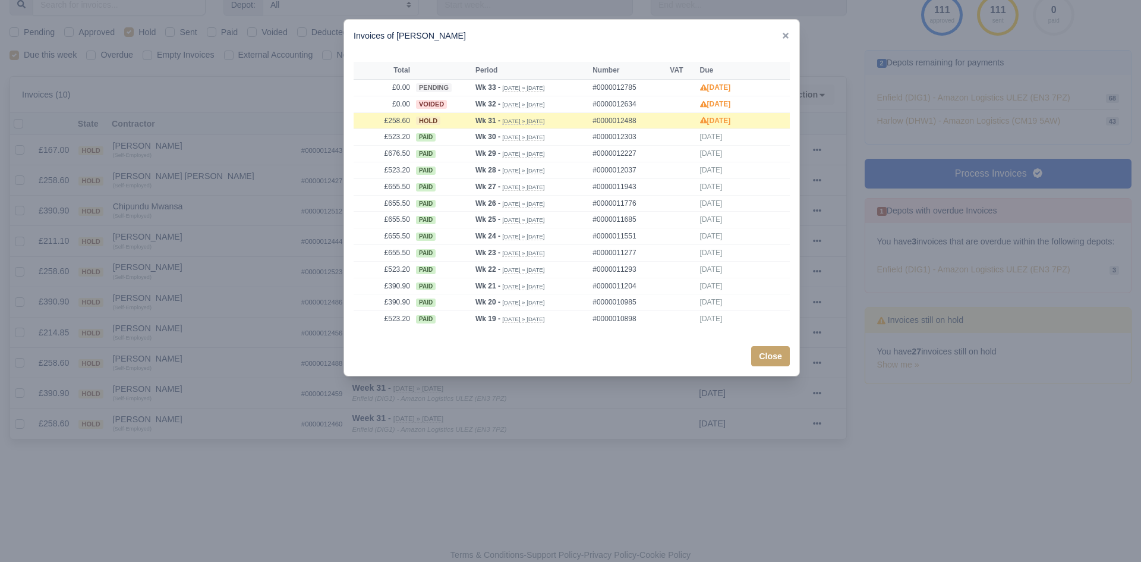
click at [147, 388] on div at bounding box center [570, 281] width 1141 height 562
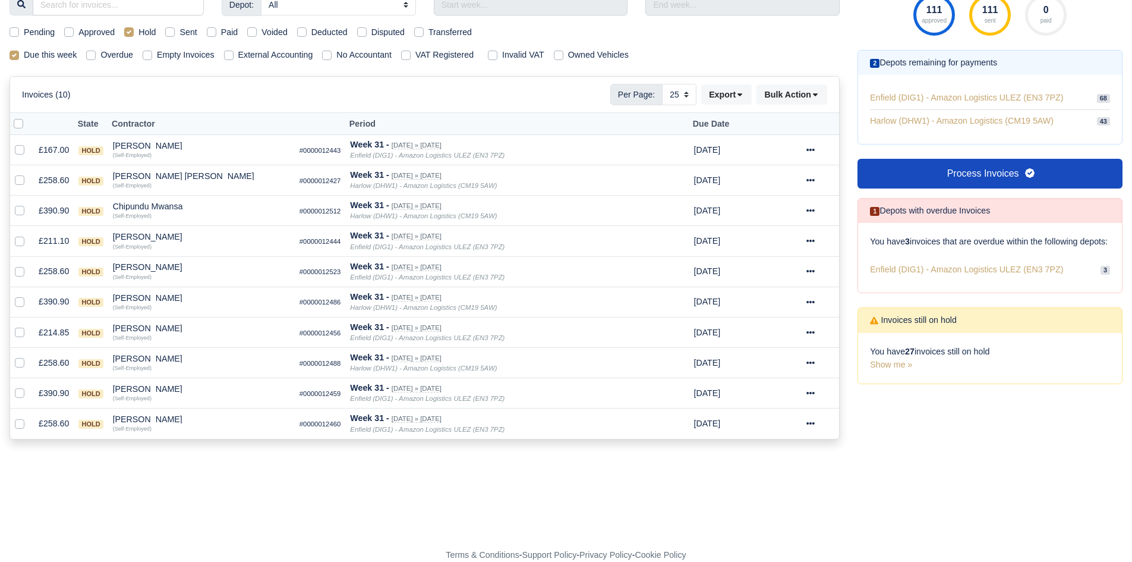
click at [135, 388] on div "Siddique Ahmed" at bounding box center [201, 389] width 177 height 8
click at [203, 419] on button "Other Invoices" at bounding box center [269, 423] width 176 height 18
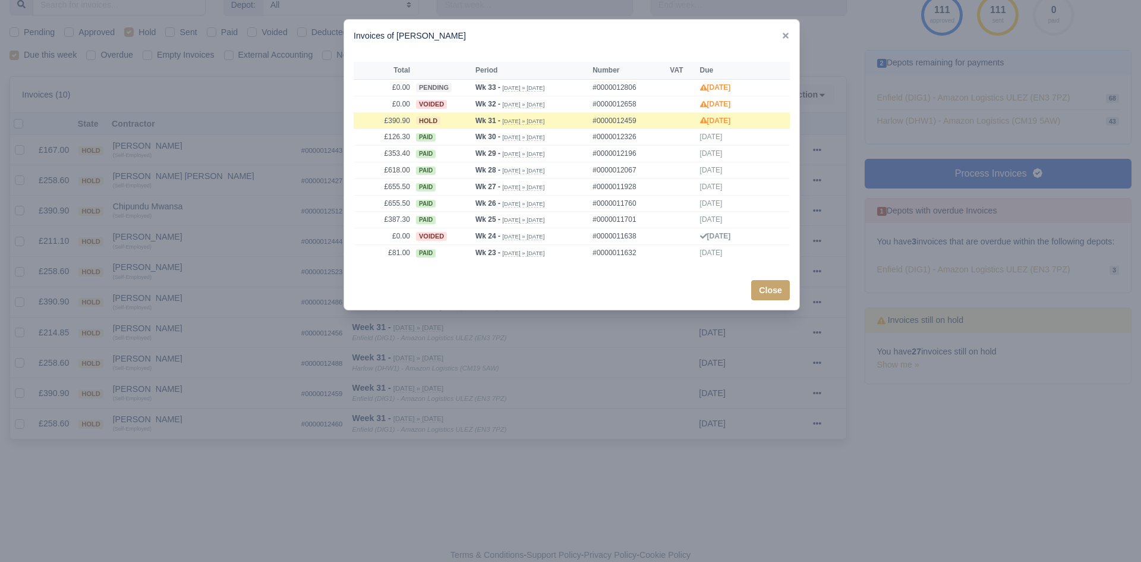
click at [193, 411] on div at bounding box center [570, 281] width 1141 height 562
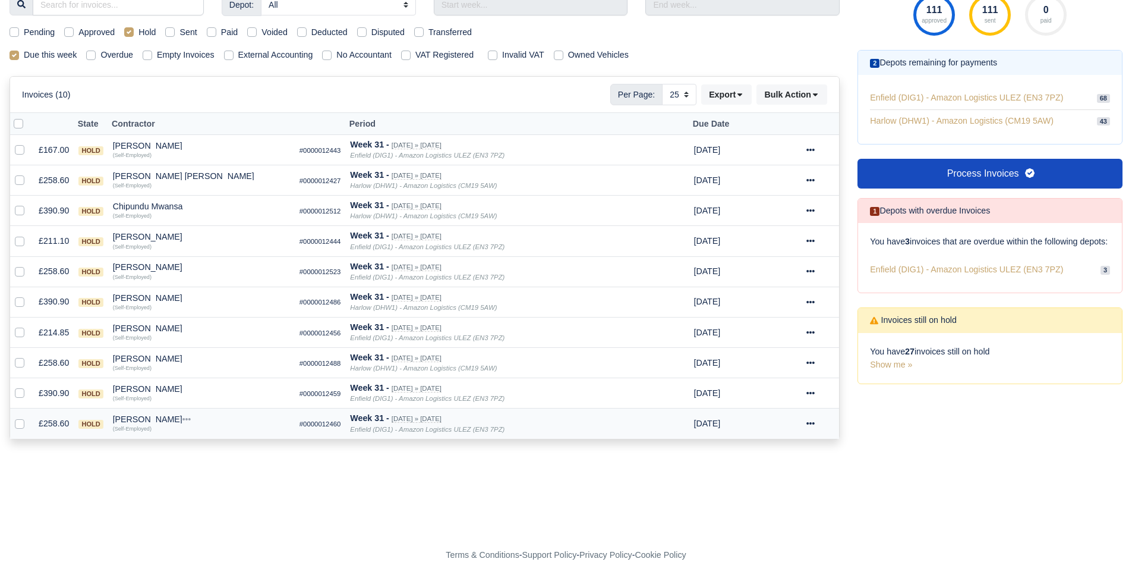
click at [146, 420] on div "Zakaria Ahouddar" at bounding box center [201, 419] width 177 height 8
click at [226, 457] on button "Other Invoices" at bounding box center [269, 453] width 176 height 18
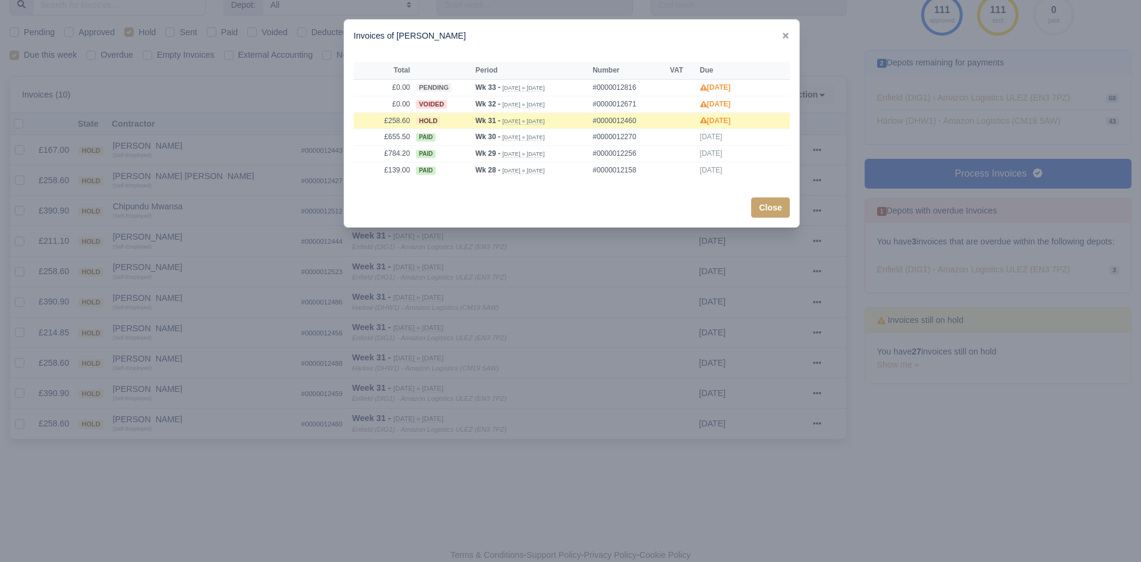
click at [226, 444] on div at bounding box center [570, 281] width 1141 height 562
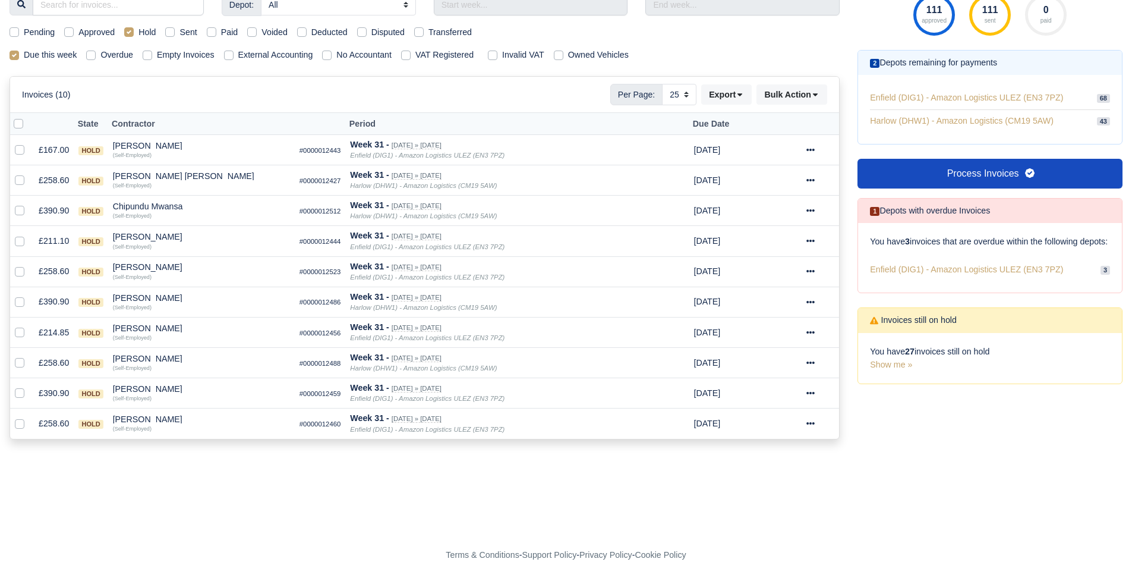
click at [139, 30] on label "Hold" at bounding box center [147, 33] width 17 height 14
click at [134, 30] on input "Hold" at bounding box center [129, 31] width 10 height 10
checkbox input "false"
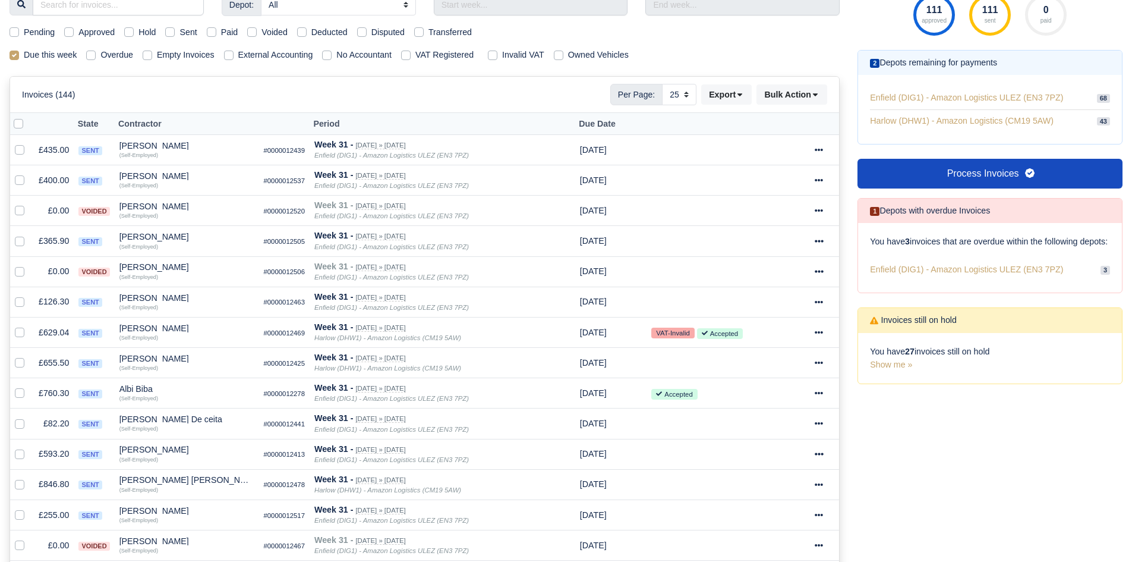
click at [180, 33] on label "Sent" at bounding box center [188, 33] width 17 height 14
click at [168, 33] on input "Sent" at bounding box center [170, 31] width 10 height 10
checkbox input "true"
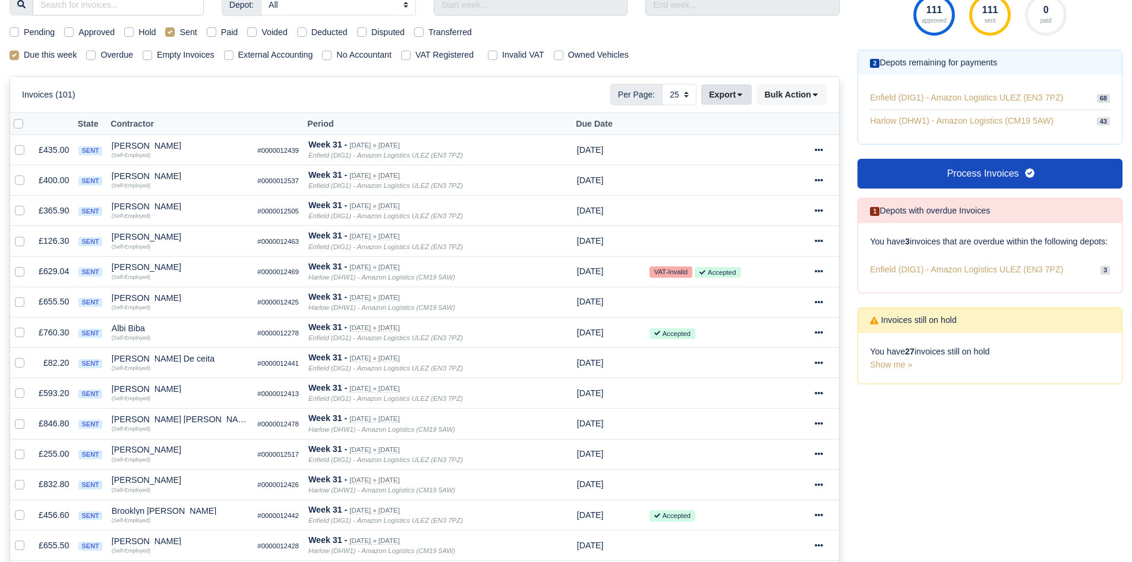
drag, startPoint x: 719, startPoint y: 109, endPoint x: 726, endPoint y: 98, distance: 12.5
click at [720, 108] on div "Invoices (101) Per Page: 10 25 50 Export Data export: Export BACS 18 Download I…" at bounding box center [424, 95] width 829 height 36
click at [726, 98] on button "Export" at bounding box center [726, 94] width 51 height 20
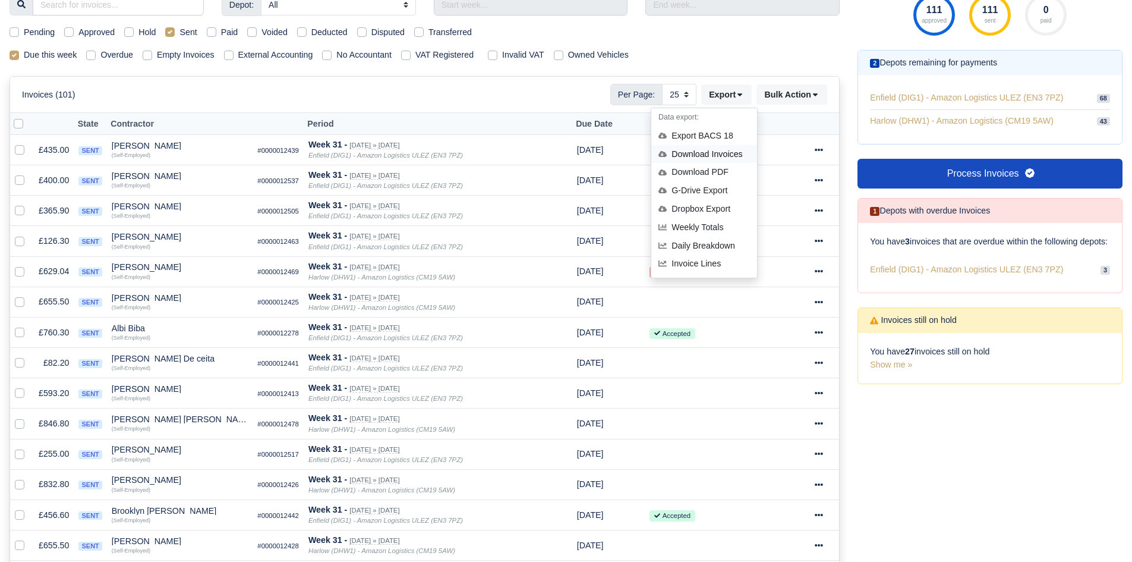
click at [735, 150] on div "Download Invoices" at bounding box center [705, 154] width 106 height 18
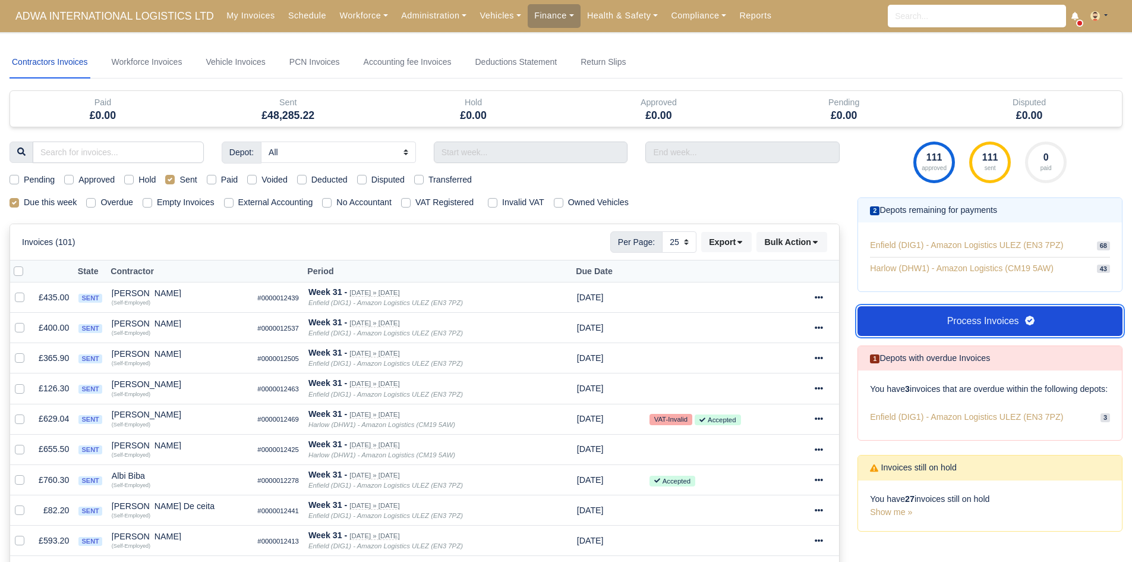
click at [958, 323] on link "Process Invoices" at bounding box center [990, 321] width 265 height 30
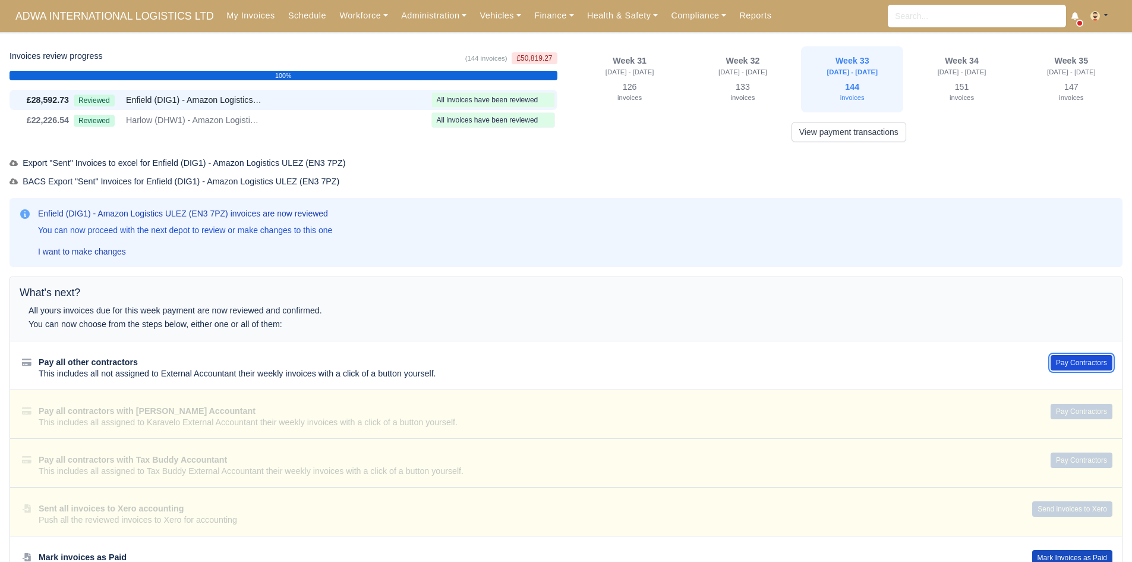
click at [1101, 361] on button "Pay Contractors" at bounding box center [1082, 362] width 62 height 15
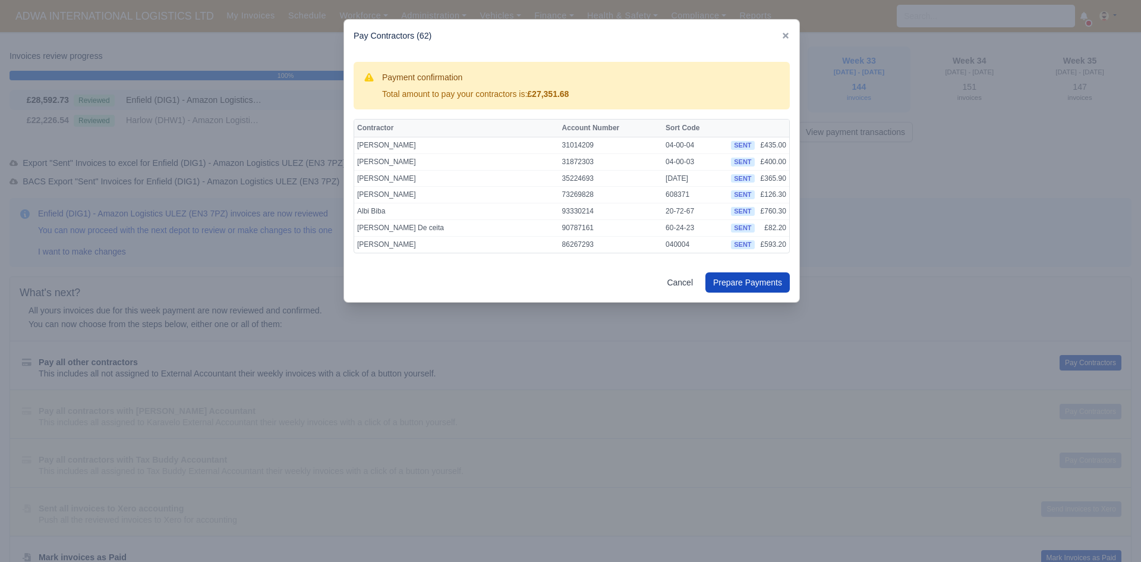
click at [854, 159] on div at bounding box center [570, 281] width 1141 height 562
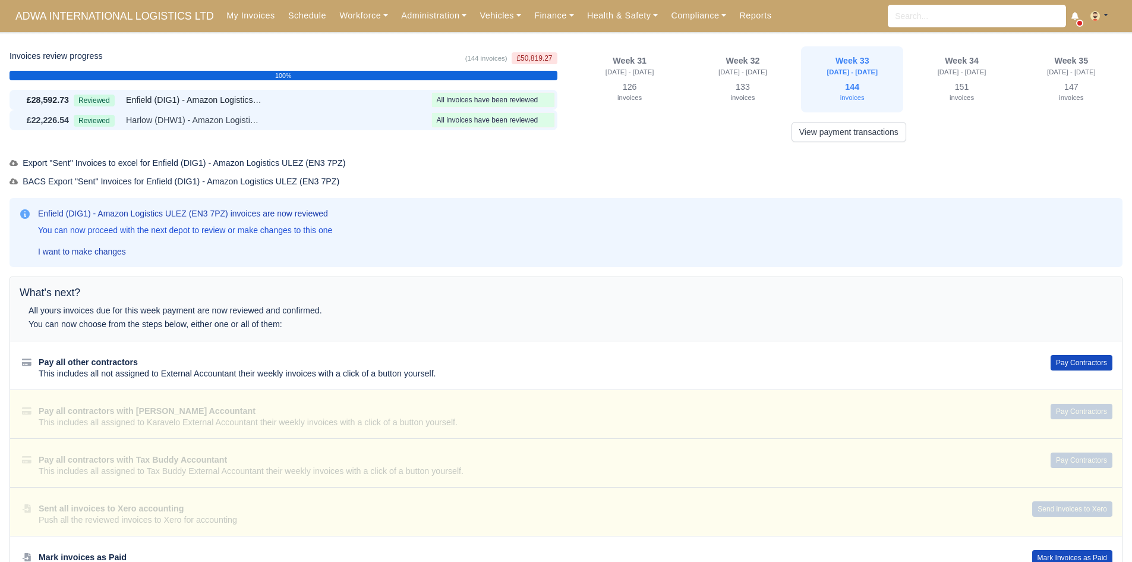
click at [216, 117] on span "Harlow (DHW1) - Amazon Logistics (CM19 5AW)" at bounding box center [194, 121] width 137 height 14
click at [1062, 356] on button "Pay Contractors" at bounding box center [1082, 362] width 62 height 15
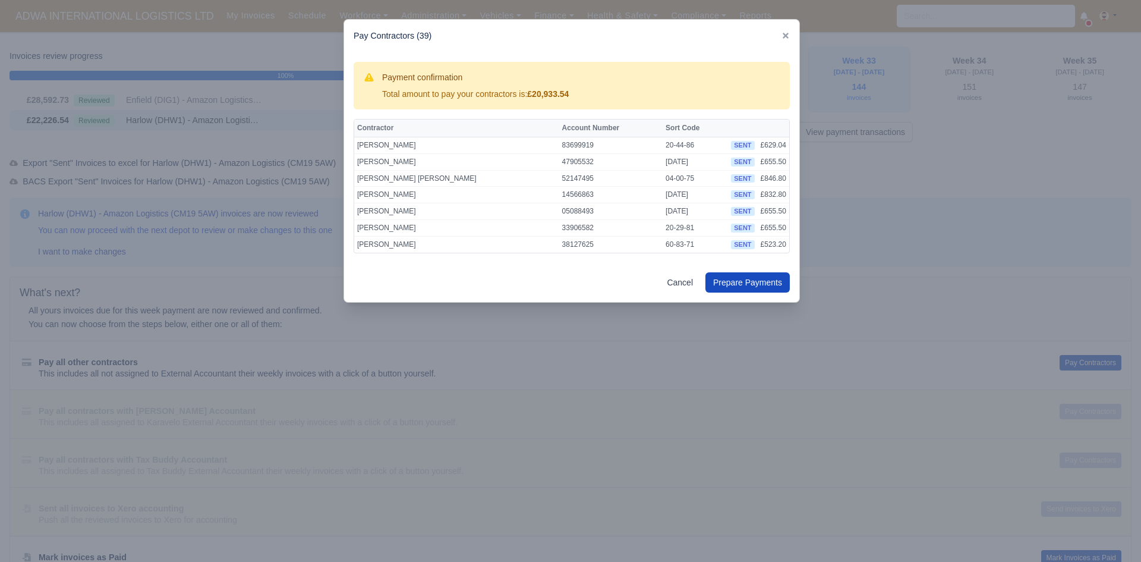
click at [913, 416] on div at bounding box center [570, 281] width 1141 height 562
